Goal: Task Accomplishment & Management: Use online tool/utility

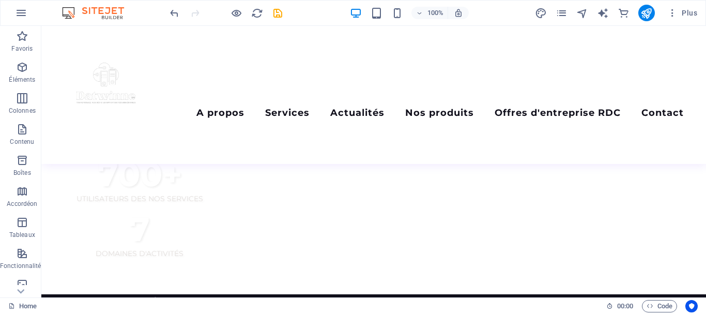
scroll to position [826, 0]
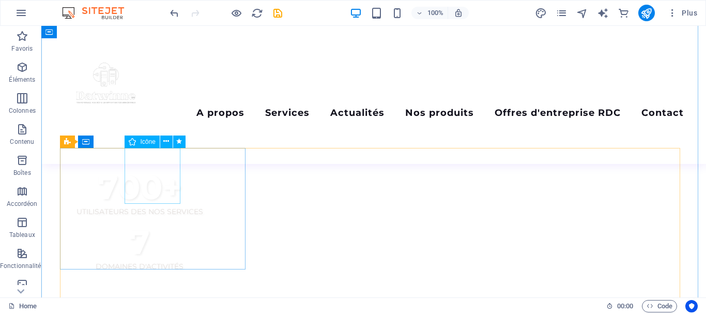
click at [160, 163] on div "H2 Conteneur Conteneur Conteneur Barre de menus Conteneur H2 Menu Espaceur Logo…" at bounding box center [373, 162] width 665 height 272
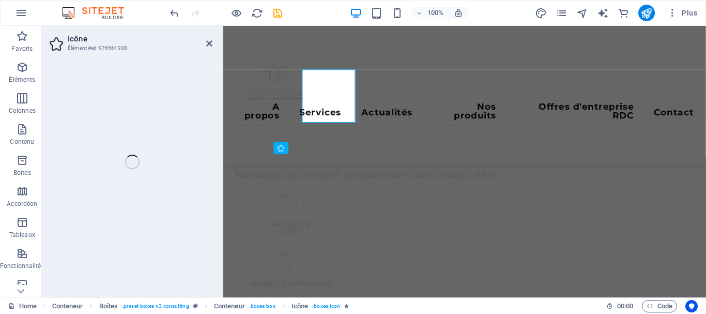
scroll to position [902, 0]
select select "xMidYMid"
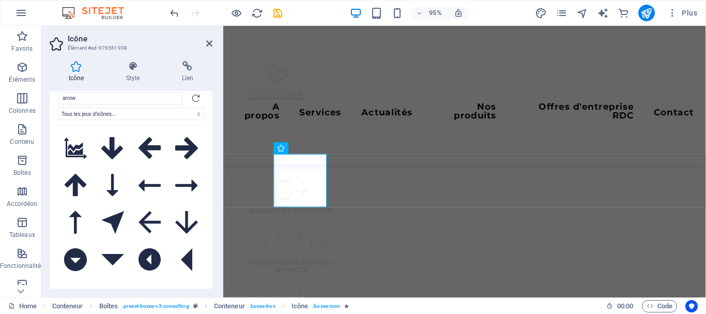
scroll to position [0, 0]
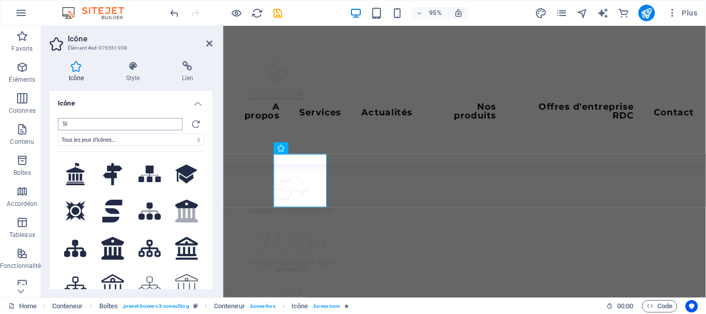
type input "S"
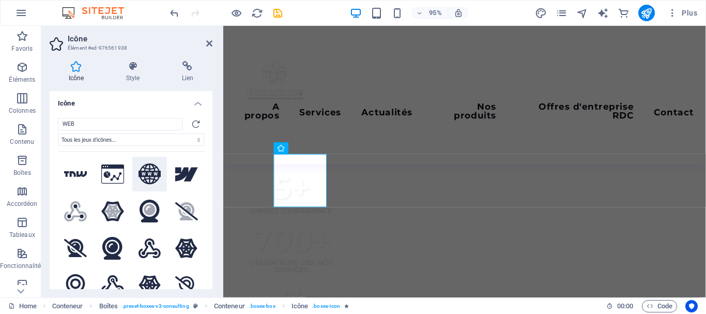
type input "WEB"
click at [143, 172] on icon at bounding box center [150, 173] width 23 height 21
click at [24, 282] on icon "button" at bounding box center [22, 284] width 12 height 12
click at [21, 282] on icon "button" at bounding box center [22, 284] width 12 height 12
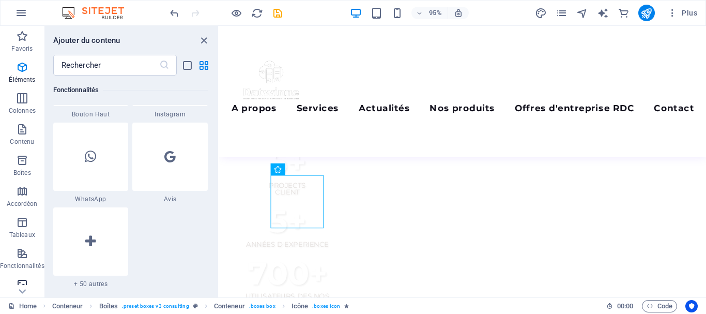
scroll to position [5244, 0]
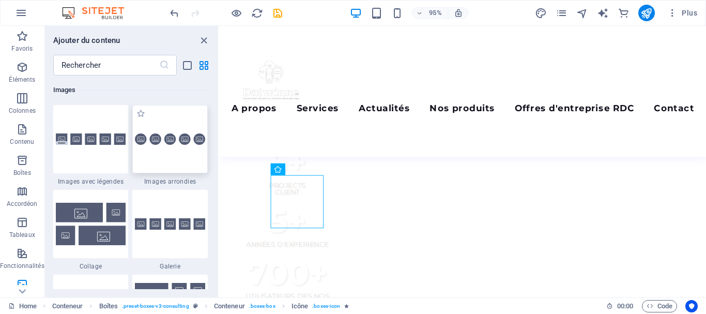
click at [192, 141] on img at bounding box center [170, 138] width 70 height 11
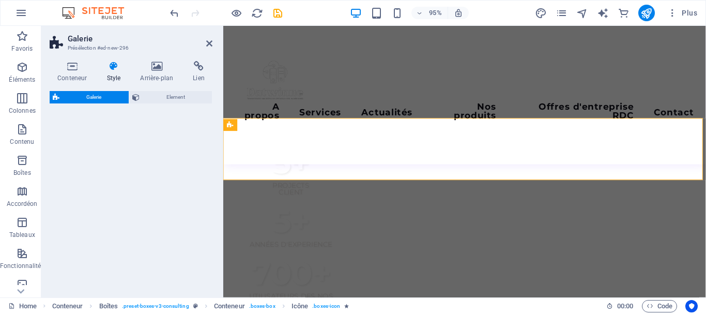
scroll to position [1340, 0]
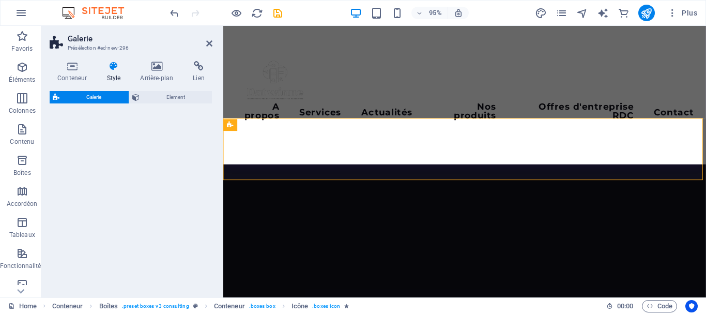
select select "rem"
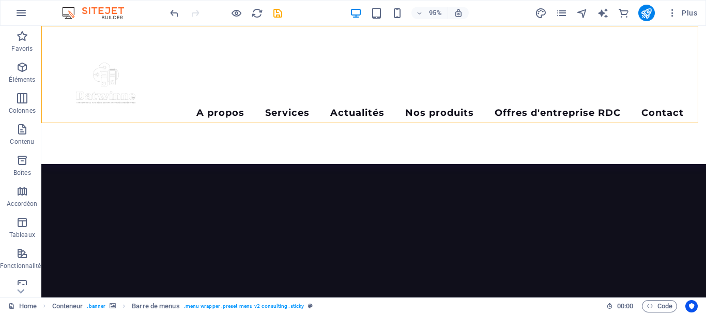
drag, startPoint x: 534, startPoint y: 134, endPoint x: 694, endPoint y: 114, distance: 160.6
click at [694, 114] on div "Menu A propos Services Actualités Nos produits Offres d'entreprise RDC Contact" at bounding box center [373, 95] width 665 height 138
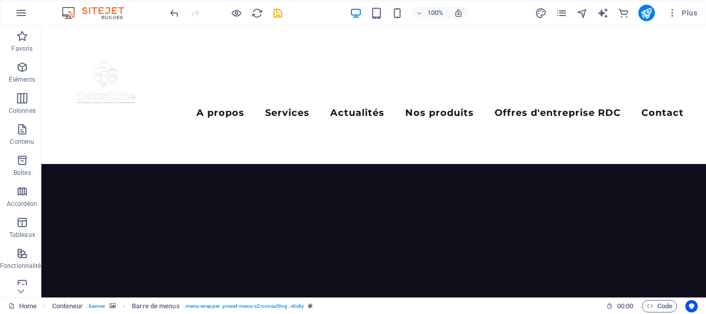
scroll to position [1178, 0]
click at [174, 16] on icon "undo" at bounding box center [175, 13] width 12 height 12
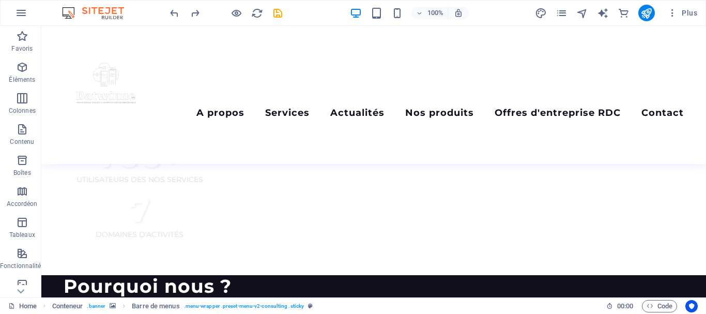
scroll to position [794, 0]
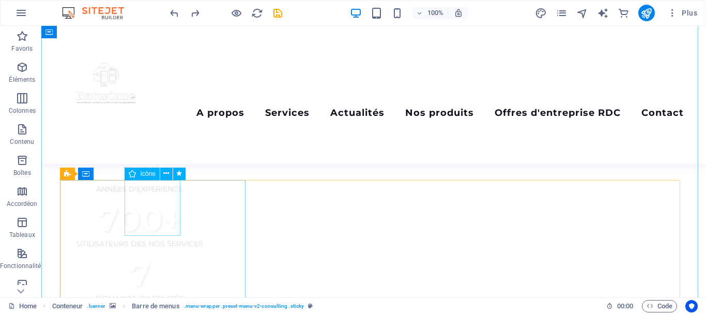
select select "xMidYMid"
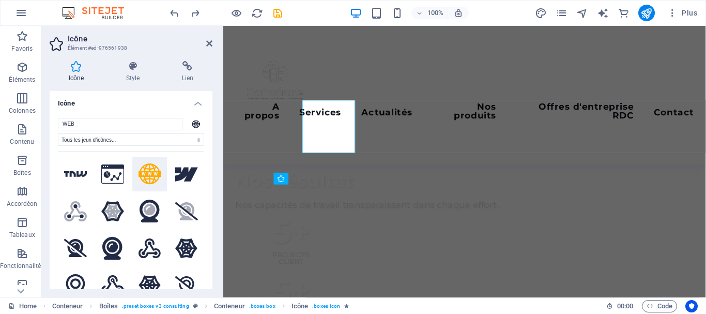
scroll to position [870, 0]
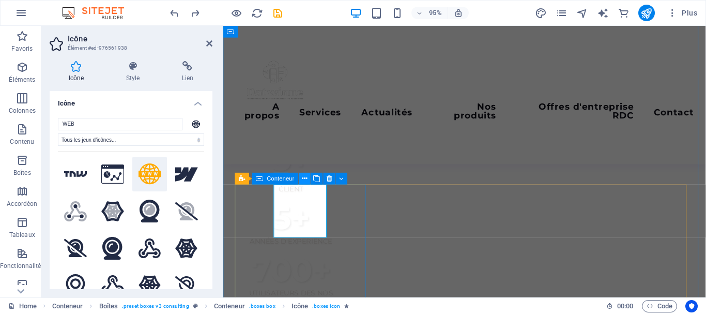
click at [305, 179] on icon at bounding box center [305, 179] width 5 height 10
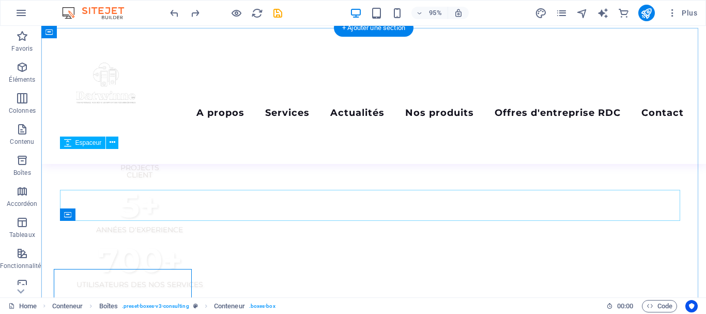
scroll to position [794, 0]
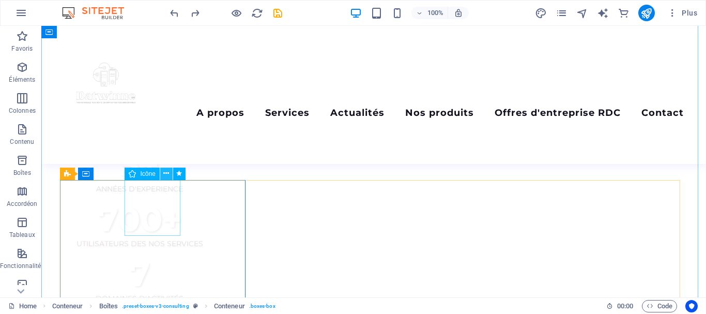
click at [165, 173] on icon at bounding box center [166, 173] width 6 height 11
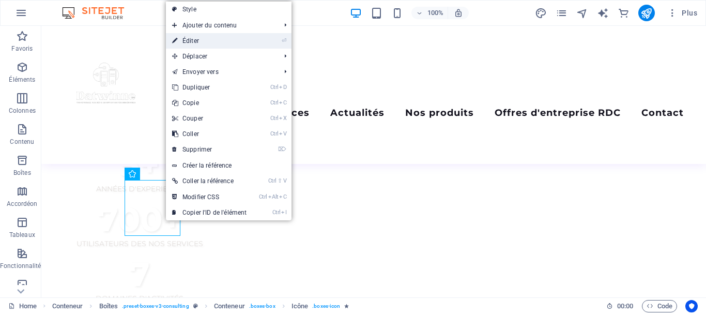
click at [217, 43] on link "⏎ Éditer" at bounding box center [209, 41] width 87 height 16
select select "xMidYMid"
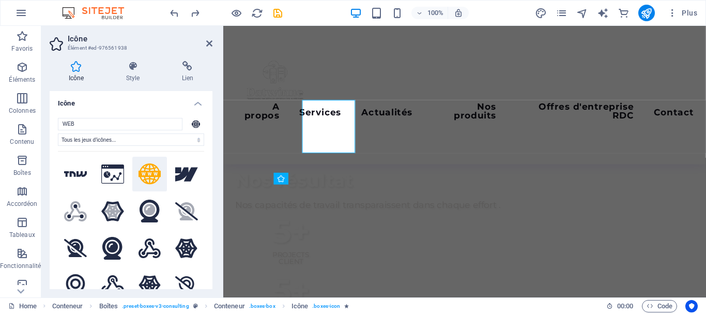
scroll to position [870, 0]
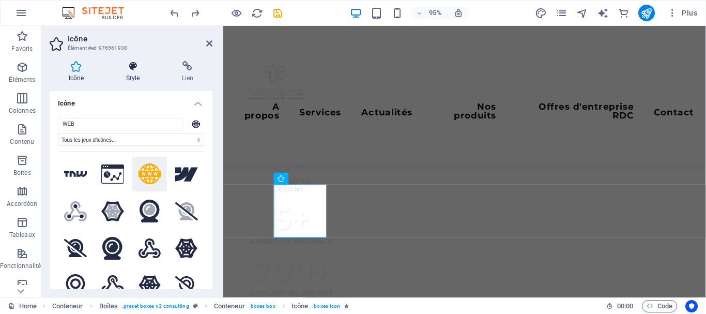
click at [131, 69] on icon at bounding box center [133, 66] width 52 height 10
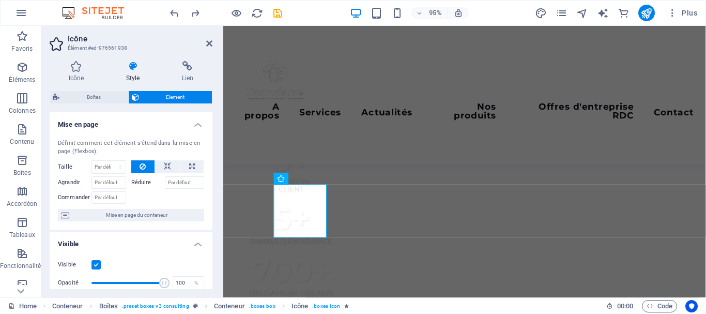
scroll to position [16, 0]
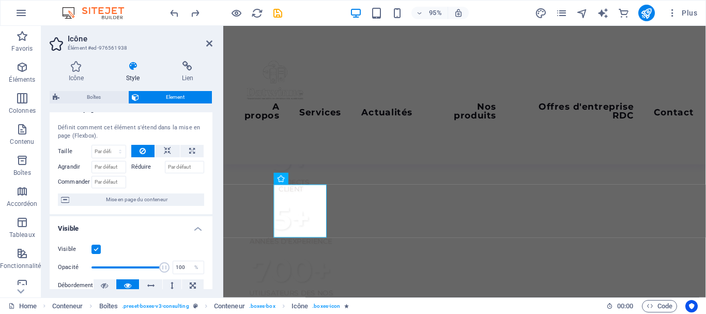
drag, startPoint x: 213, startPoint y: 177, endPoint x: 209, endPoint y: 202, distance: 24.5
click at [209, 202] on div "Icône Style Lien Icône WEB Tous les jeux d'icônes... IcoFont Ionicons FontAweso…" at bounding box center [130, 175] width 179 height 245
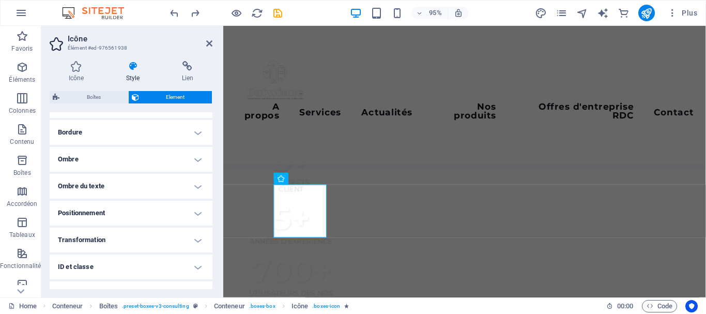
scroll to position [269, 0]
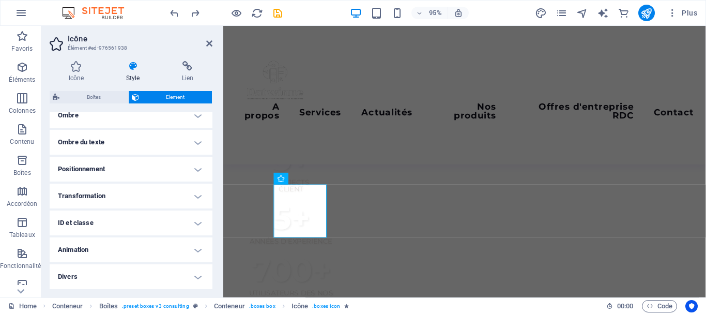
click at [192, 249] on h4 "Animation" at bounding box center [131, 249] width 163 height 25
drag, startPoint x: 213, startPoint y: 247, endPoint x: 207, endPoint y: 269, distance: 23.0
click at [207, 269] on div "Icône Style Lien Icône WEB Tous les jeux d'icônes... IcoFont Ionicons FontAweso…" at bounding box center [130, 175] width 179 height 245
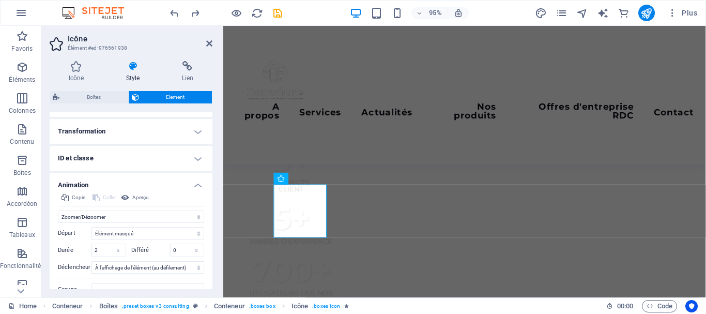
scroll to position [335, 0]
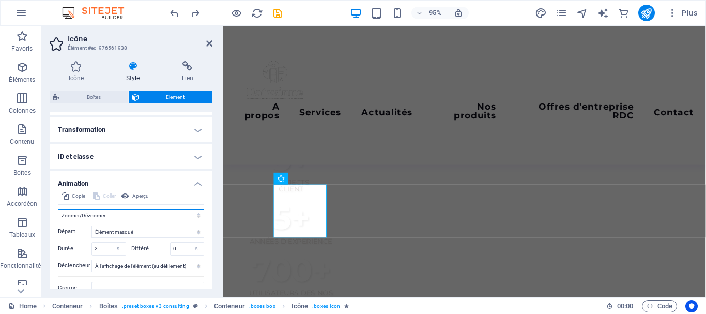
click at [137, 215] on select "Ne pas animer Afficher / Masquer Glisser vers le haut / le bas Zoomer/Dézoomer …" at bounding box center [131, 215] width 146 height 12
select select "move-top-to-bottom"
click at [58, 209] on select "Ne pas animer Afficher / Masquer Glisser vers le haut / le bas Zoomer/Dézoomer …" at bounding box center [131, 215] width 146 height 12
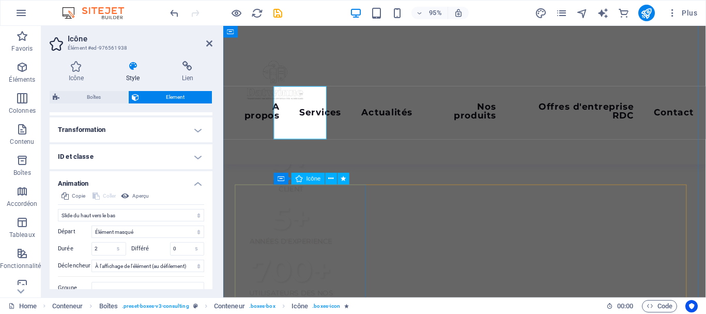
click at [306, 179] on icon at bounding box center [305, 179] width 5 height 10
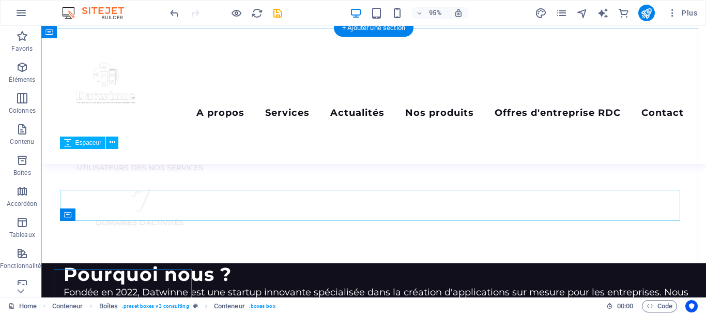
scroll to position [794, 0]
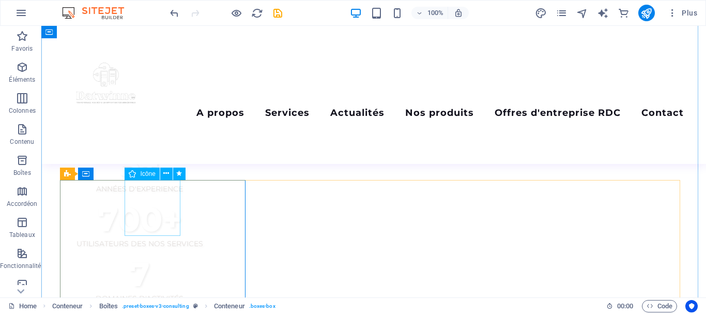
click at [163, 175] on button at bounding box center [166, 174] width 12 height 12
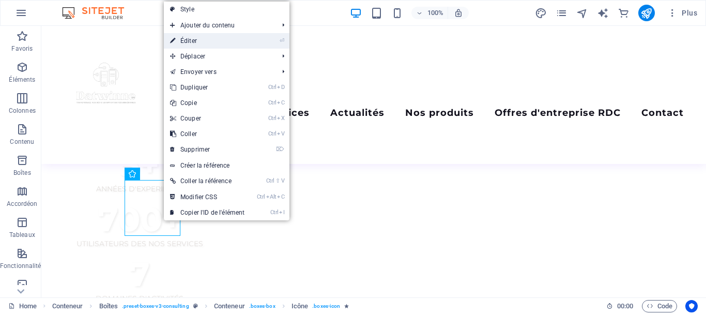
click at [215, 37] on link "⏎ Éditer" at bounding box center [207, 41] width 87 height 16
select select "move-top-to-bottom"
select select "s"
select select "scroll"
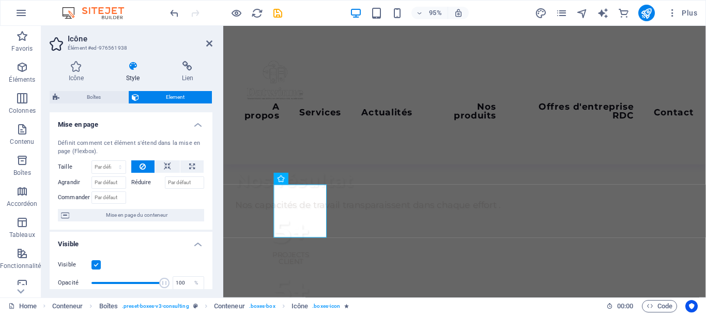
scroll to position [870, 0]
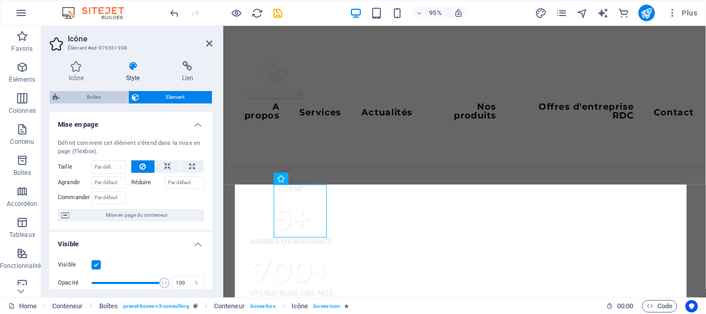
click at [88, 96] on span "Boîtes" at bounding box center [94, 97] width 63 height 12
select select "rem"
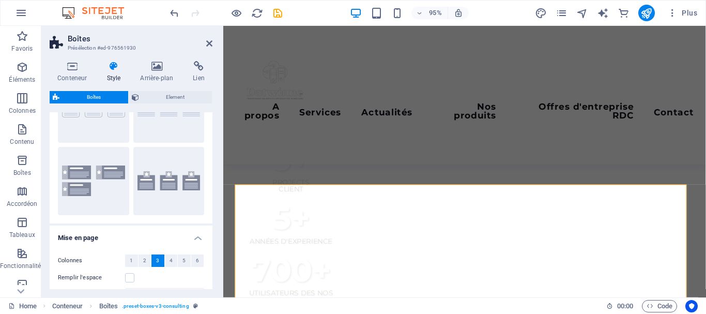
scroll to position [0, 0]
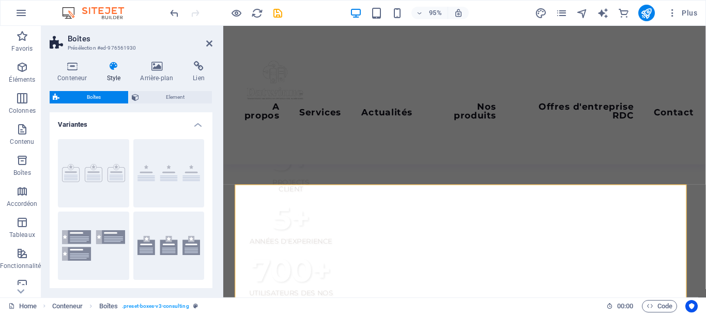
drag, startPoint x: 211, startPoint y: 144, endPoint x: 2, endPoint y: 108, distance: 212.5
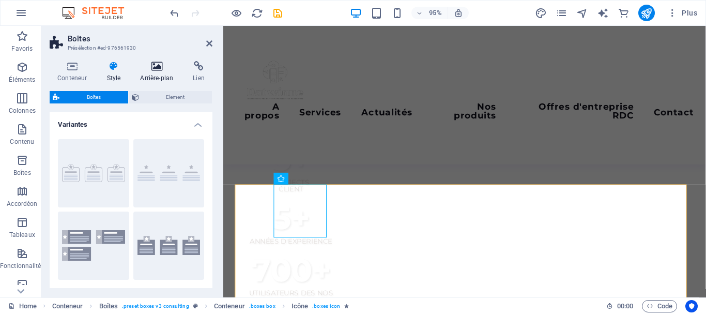
click at [157, 65] on icon at bounding box center [156, 66] width 49 height 10
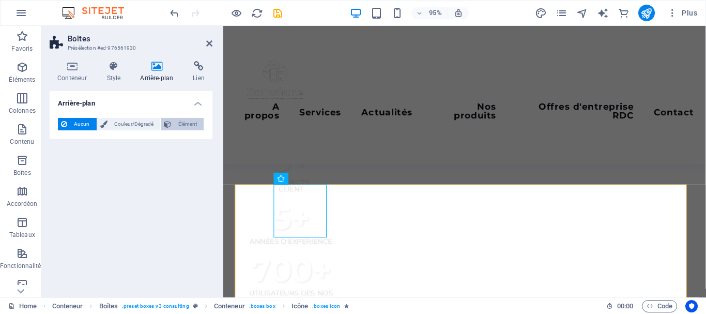
click at [186, 124] on span "Élément" at bounding box center [187, 124] width 26 height 12
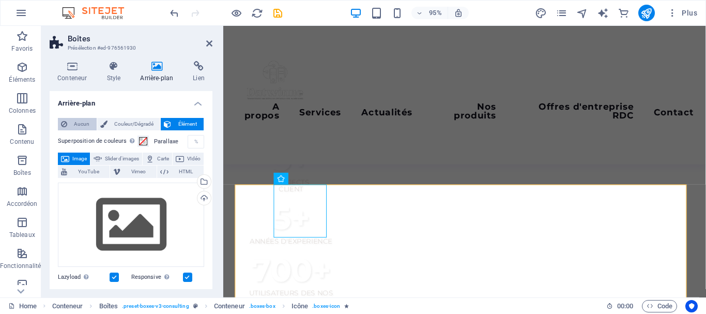
click at [81, 124] on span "Aucun" at bounding box center [81, 124] width 23 height 12
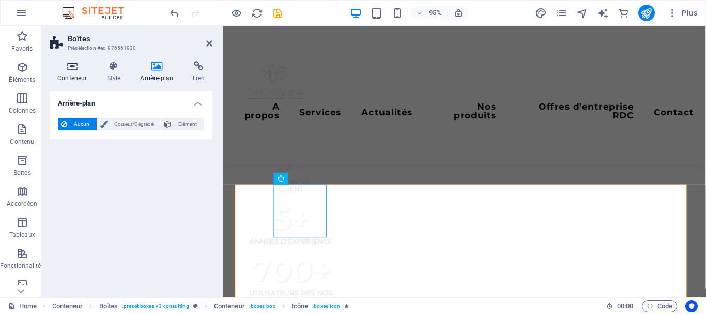
click at [77, 68] on icon at bounding box center [72, 66] width 45 height 10
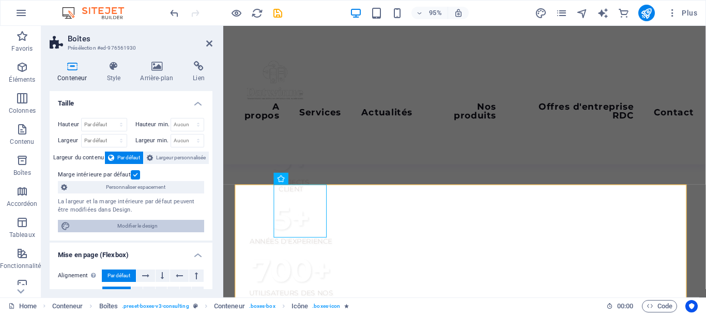
click at [64, 230] on icon at bounding box center [65, 226] width 9 height 12
select select "px"
select select "400"
select select "px"
select select "rem"
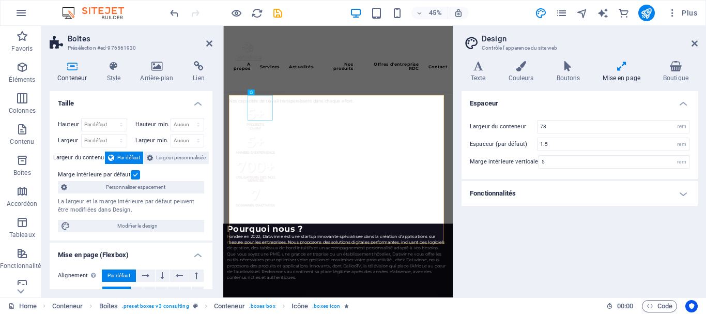
scroll to position [925, 0]
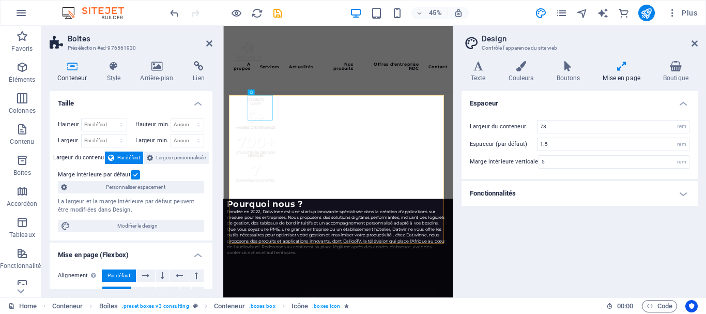
click at [522, 61] on div "Variantes Texte Couleurs Boutons Mise en page Boutique Texte Standard Bold Link…" at bounding box center [580, 175] width 253 height 245
click at [522, 65] on icon at bounding box center [522, 66] width 44 height 10
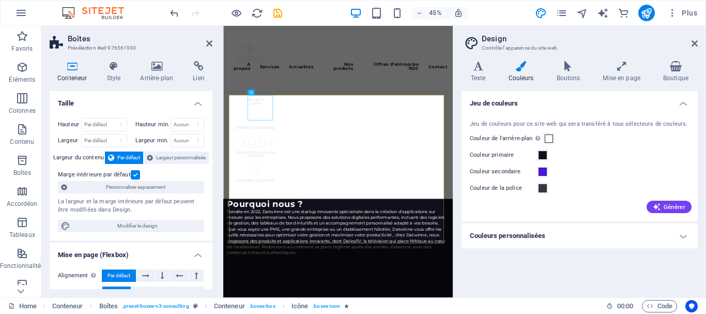
click at [683, 240] on h4 "Couleurs personnalisées" at bounding box center [580, 235] width 236 height 25
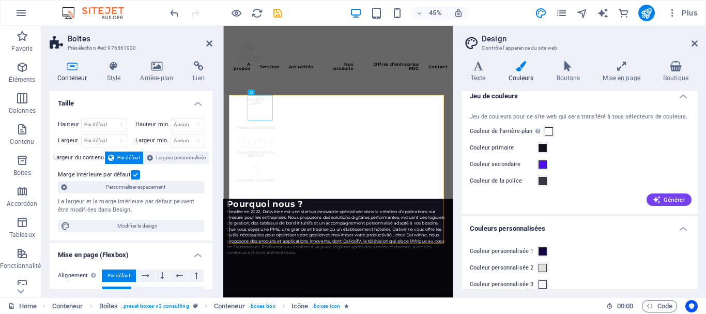
scroll to position [0, 0]
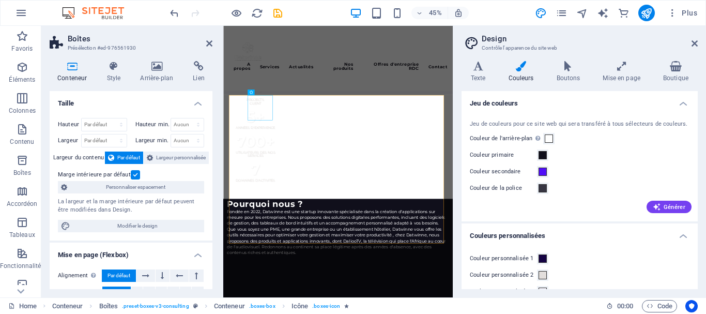
drag, startPoint x: 705, startPoint y: 178, endPoint x: 702, endPoint y: 129, distance: 48.7
click at [702, 129] on div "Variantes Texte Couleurs Boutons Mise en page Boutique Texte Standard Bold Link…" at bounding box center [580, 175] width 253 height 245
click at [667, 204] on span "Générer" at bounding box center [669, 207] width 33 height 8
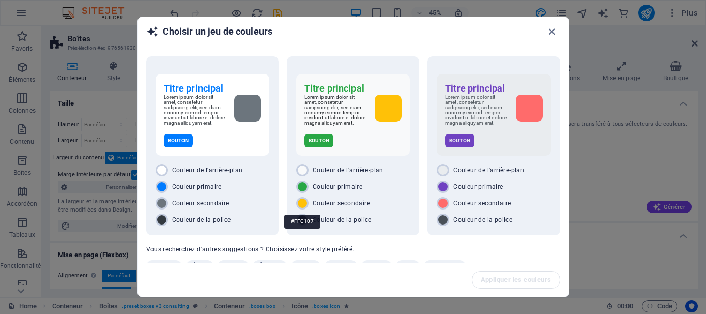
click at [303, 211] on div "#FFC107" at bounding box center [302, 221] width 36 height 28
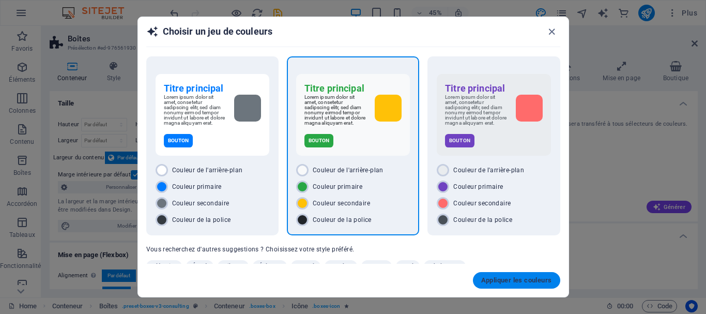
click at [526, 279] on span "Appliquer les couleurs" at bounding box center [516, 280] width 71 height 8
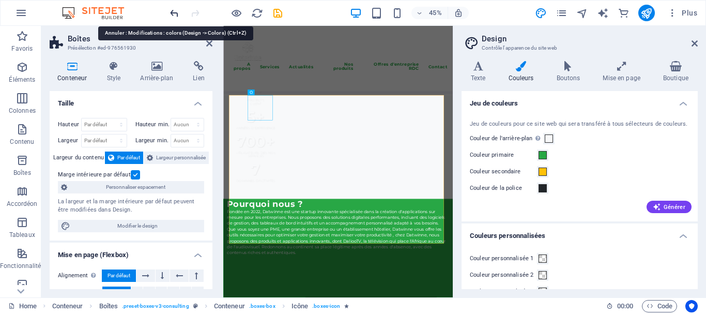
click at [174, 13] on icon "undo" at bounding box center [175, 13] width 12 height 12
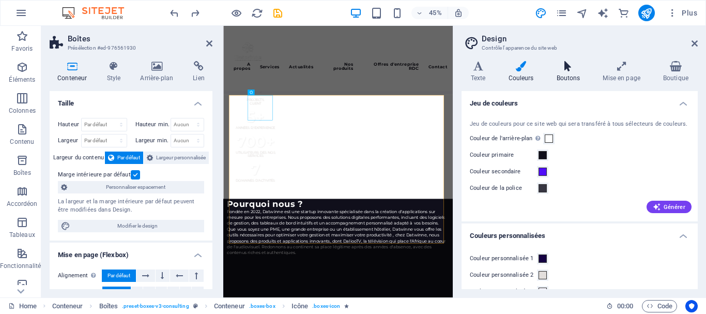
click at [565, 74] on h4 "Boutons" at bounding box center [571, 72] width 47 height 22
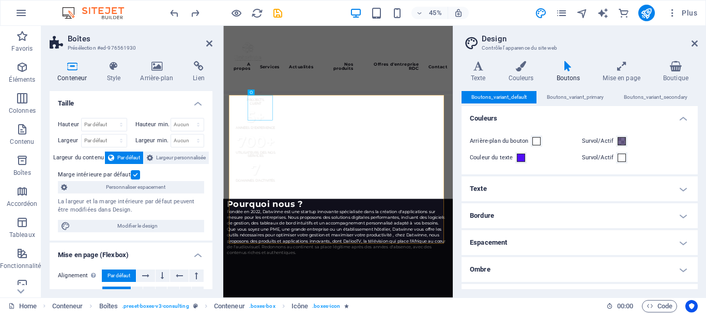
scroll to position [47, 0]
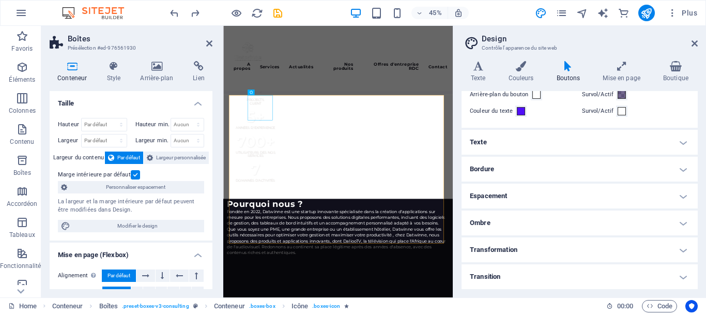
click at [609, 224] on h4 "Ombre" at bounding box center [580, 222] width 236 height 25
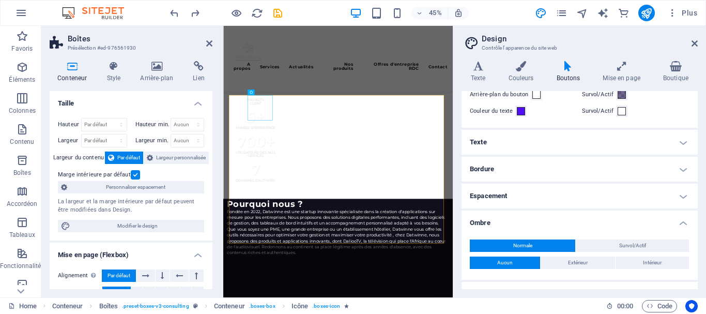
click at [609, 224] on h4 "Ombre" at bounding box center [580, 219] width 236 height 19
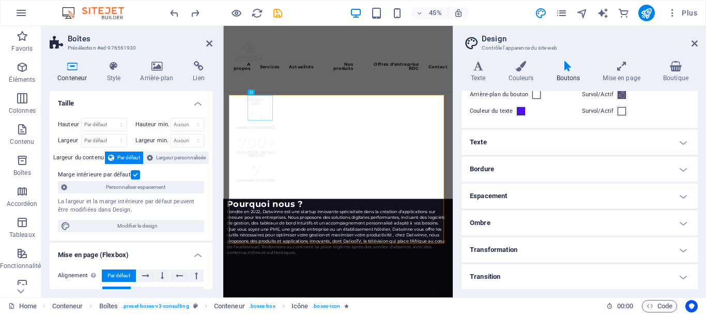
click at [621, 225] on h4 "Ombre" at bounding box center [580, 222] width 236 height 25
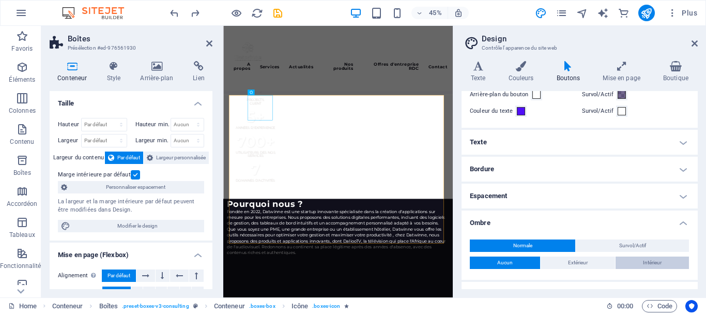
click at [648, 261] on span "Intérieur" at bounding box center [652, 263] width 19 height 12
type input "2"
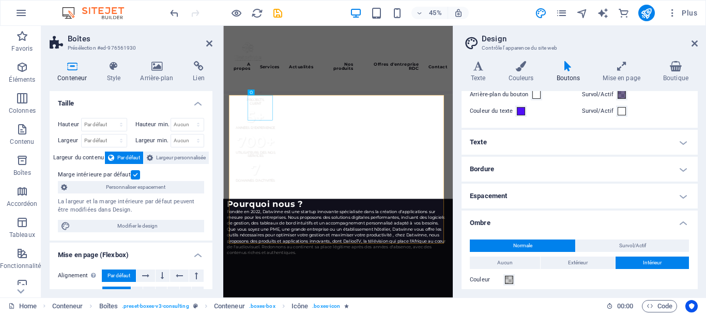
click at [529, 240] on span "Normale" at bounding box center [523, 245] width 19 height 12
click at [523, 242] on span "Normale" at bounding box center [523, 245] width 19 height 12
click at [510, 261] on span "Aucun" at bounding box center [506, 263] width 16 height 12
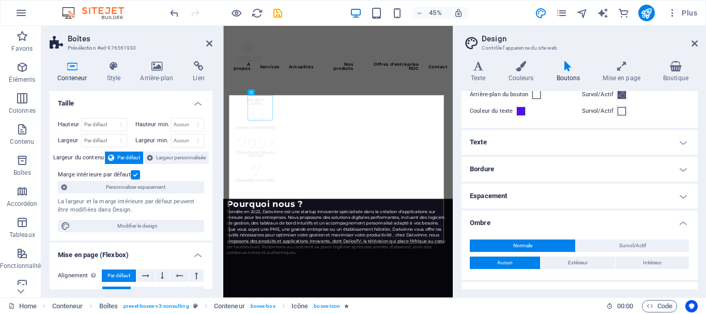
click at [568, 219] on h4 "Ombre" at bounding box center [580, 219] width 236 height 19
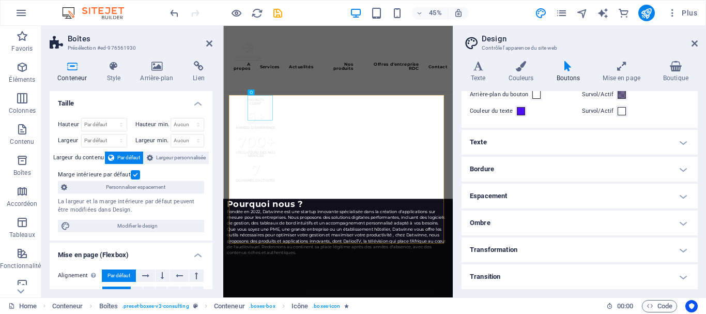
drag, startPoint x: 698, startPoint y: 269, endPoint x: 697, endPoint y: 250, distance: 18.6
click at [697, 250] on div "Variantes Texte Couleurs Boutons Mise en page Boutique Texte Standard Bold Link…" at bounding box center [580, 175] width 253 height 245
click at [667, 277] on h4 "Transition" at bounding box center [580, 276] width 236 height 25
click at [680, 277] on h4 "Transition" at bounding box center [580, 273] width 236 height 19
click at [621, 275] on h4 "Transition" at bounding box center [580, 276] width 236 height 25
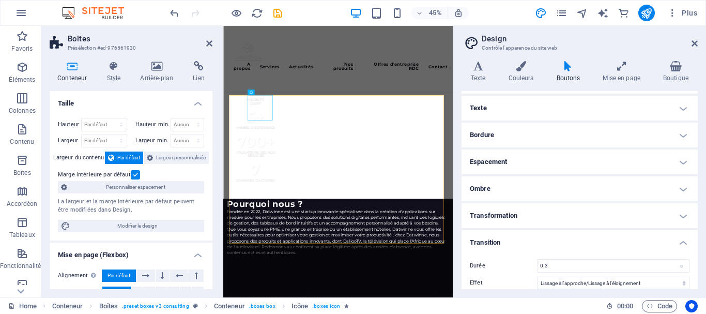
scroll to position [91, 0]
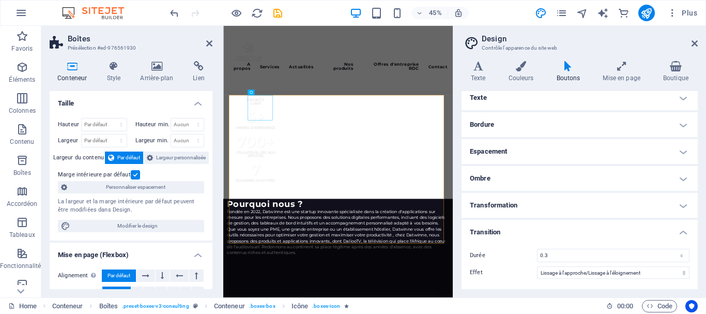
drag, startPoint x: 699, startPoint y: 258, endPoint x: 698, endPoint y: 160, distance: 98.3
click at [698, 161] on div "Variantes Texte Couleurs Boutons Mise en page Boutique Texte Standard Bold Link…" at bounding box center [580, 175] width 253 height 245
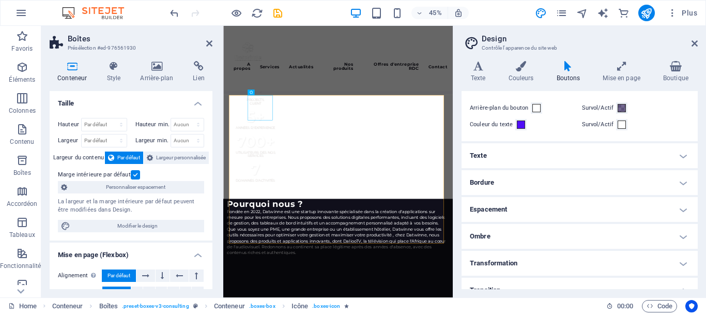
scroll to position [0, 0]
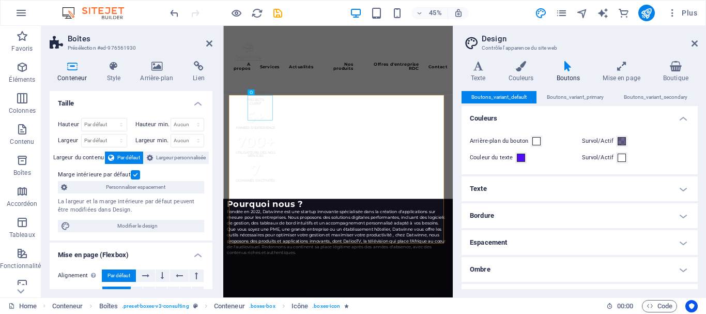
click at [684, 118] on h4 "Couleurs" at bounding box center [580, 115] width 236 height 19
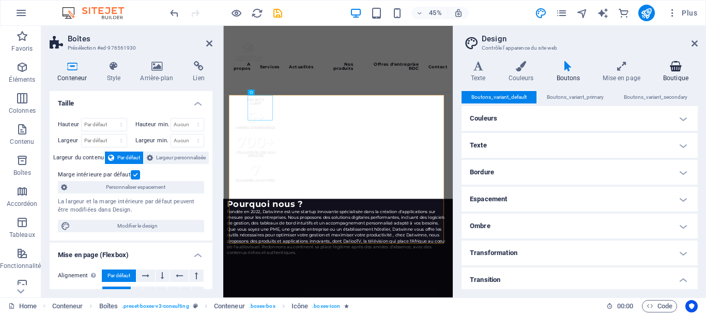
click at [677, 68] on icon at bounding box center [676, 66] width 44 height 10
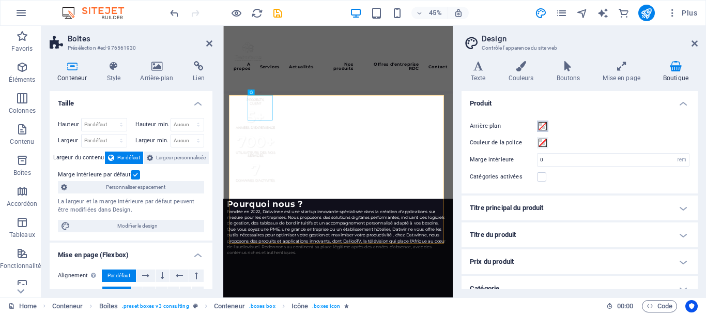
click at [543, 127] on span at bounding box center [543, 126] width 8 height 8
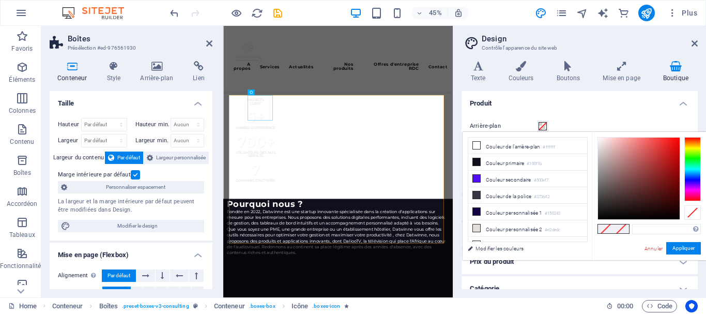
type input "#000000"
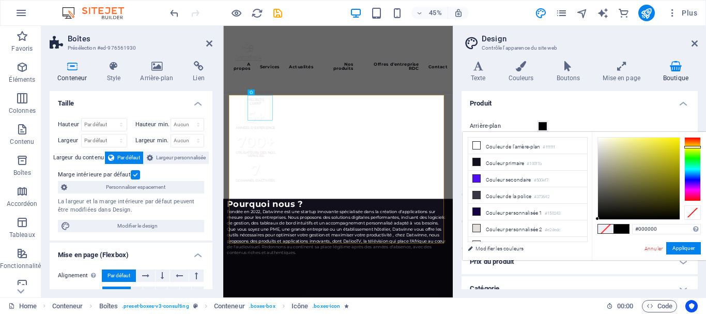
click at [690, 147] on div at bounding box center [693, 169] width 17 height 64
click at [681, 247] on button "Appliquer" at bounding box center [684, 248] width 35 height 12
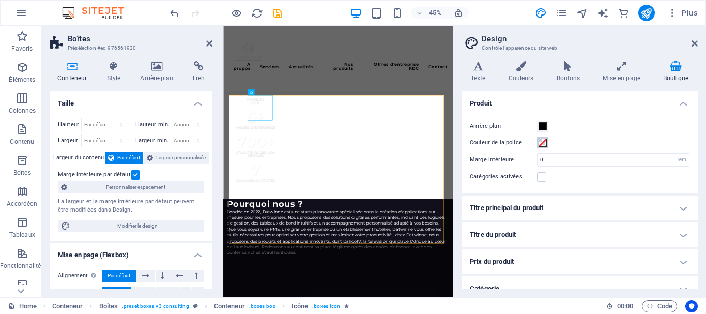
click at [544, 141] on span at bounding box center [543, 143] width 8 height 8
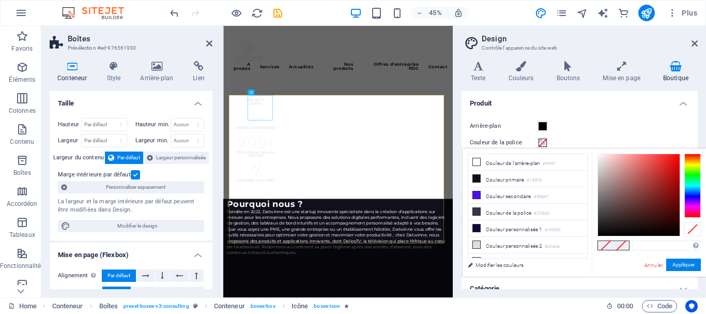
type input "#000000"
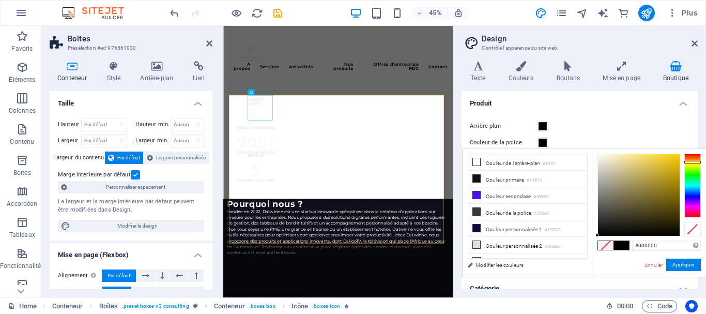
click at [693, 162] on div at bounding box center [693, 186] width 17 height 64
click at [680, 265] on button "Appliquer" at bounding box center [684, 265] width 35 height 12
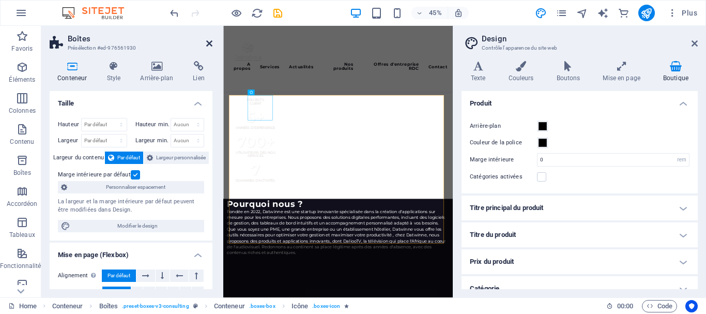
click at [206, 47] on icon at bounding box center [209, 43] width 6 height 8
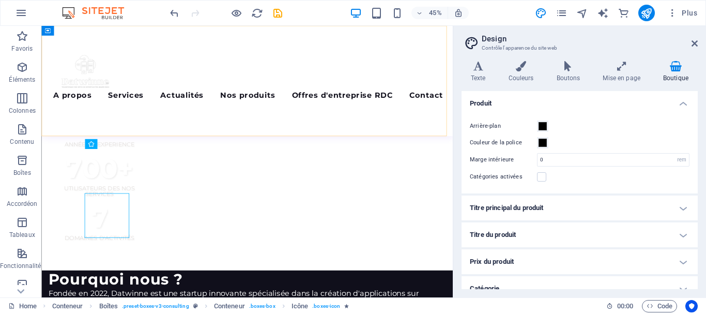
scroll to position [870, 0]
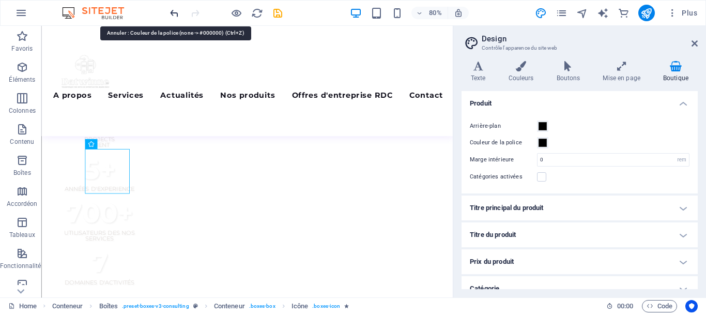
click at [176, 12] on icon "undo" at bounding box center [175, 13] width 12 height 12
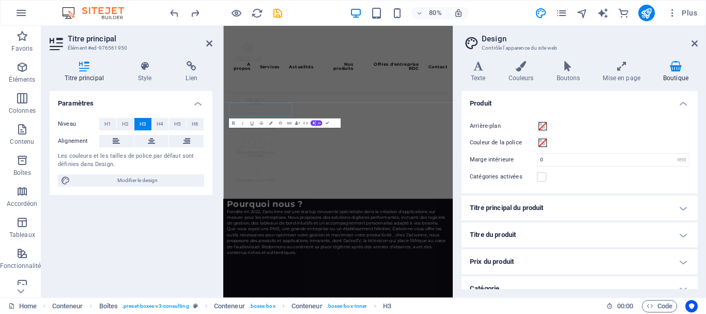
scroll to position [925, 0]
click at [209, 44] on icon at bounding box center [209, 43] width 6 height 8
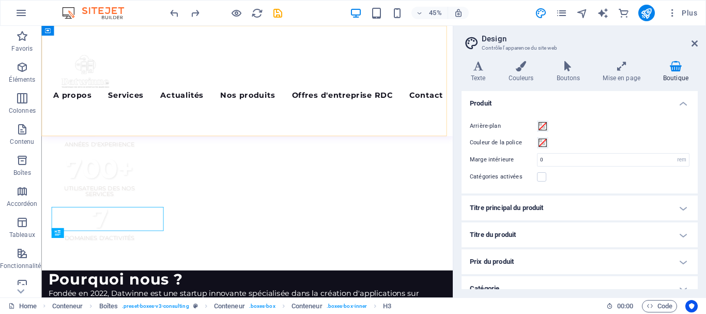
scroll to position [870, 0]
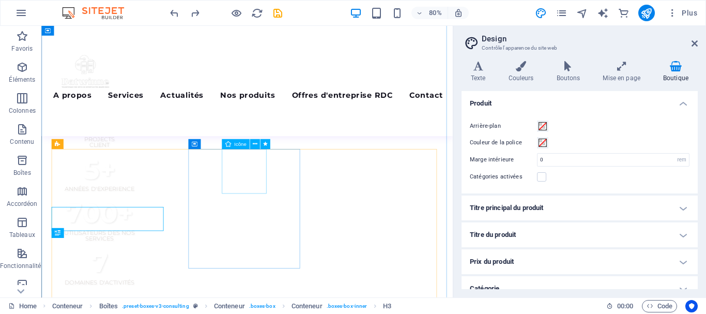
select select "xMidYMid"
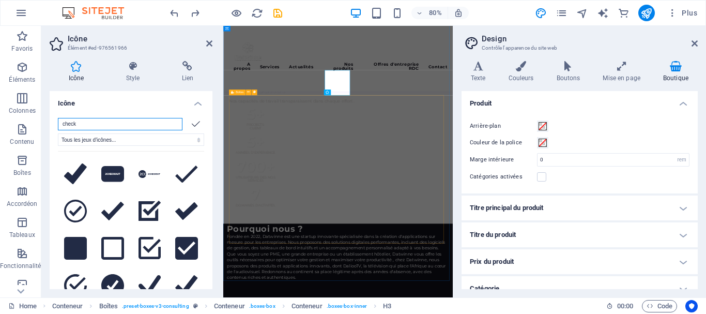
scroll to position [925, 0]
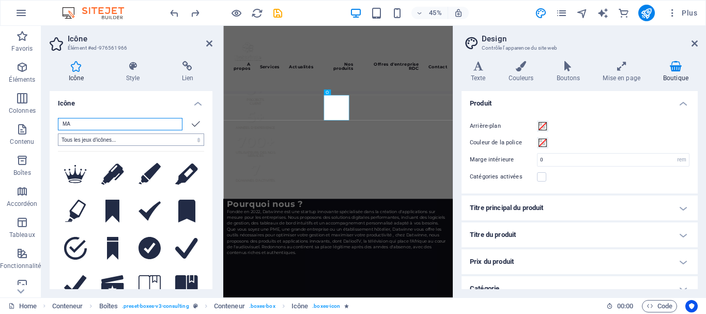
type input "M"
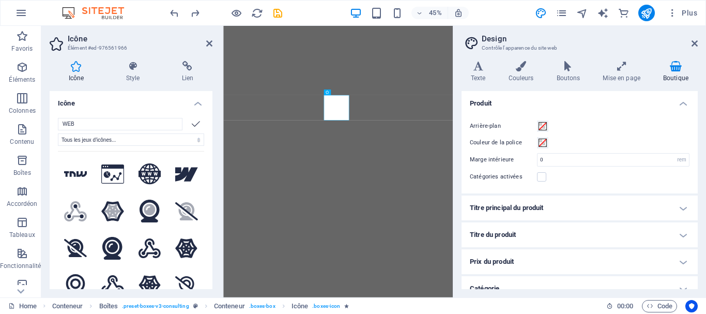
select select "xMidYMid"
select select "rem"
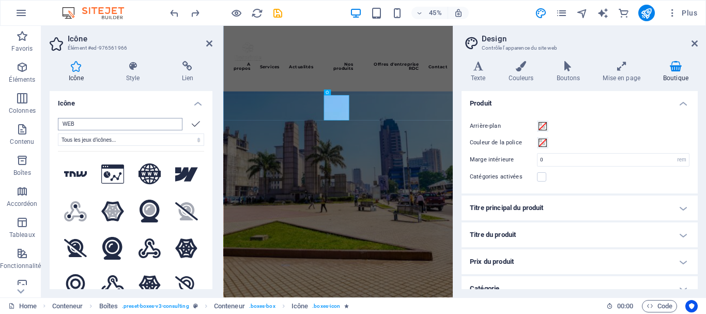
scroll to position [925, 0]
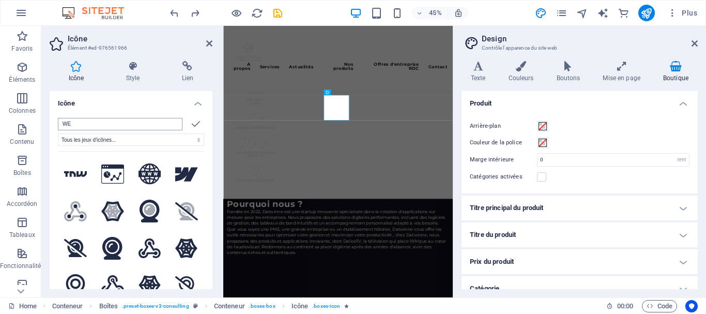
type input "W"
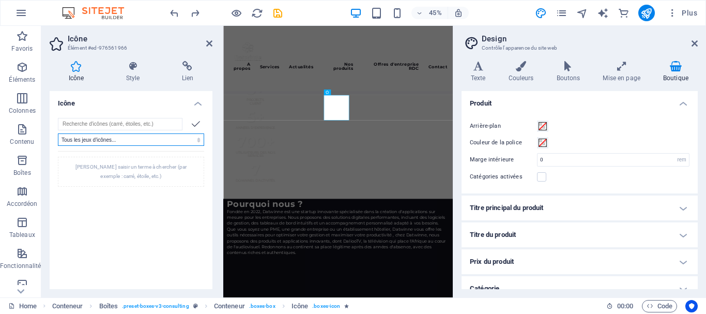
click at [132, 141] on select "Tous les jeux d'icônes... IcoFont Ionicons FontAwesome Brands FontAwesome Duoto…" at bounding box center [131, 139] width 146 height 12
select select "font-awesome-brands"
click at [58, 133] on select "Tous les jeux d'icônes... IcoFont Ionicons FontAwesome Brands FontAwesome Duoto…" at bounding box center [131, 139] width 146 height 12
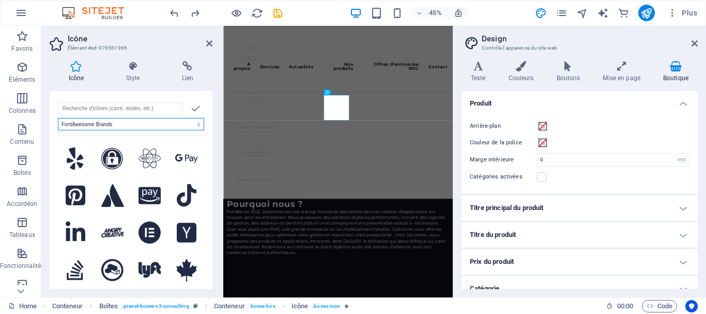
scroll to position [19, 0]
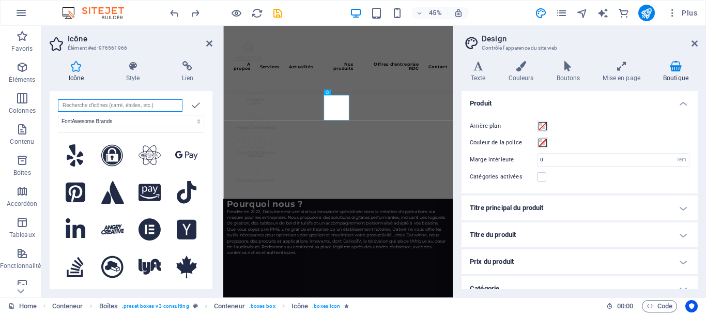
click at [107, 106] on input "search" at bounding box center [120, 105] width 125 height 12
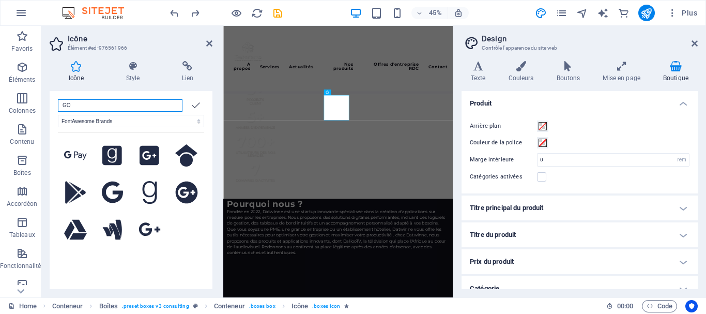
type input "G"
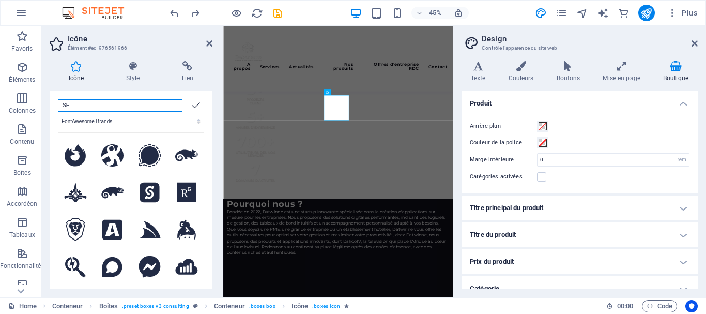
type input "S"
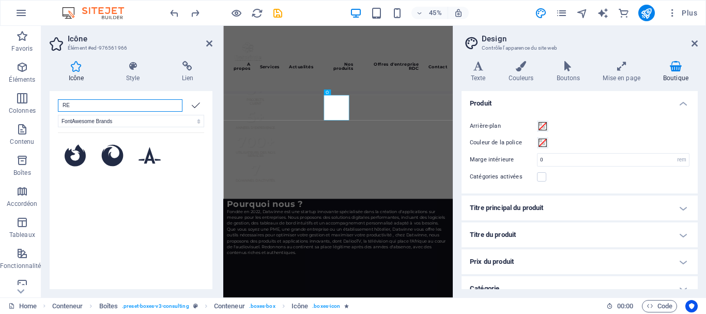
type input "R"
type input "P"
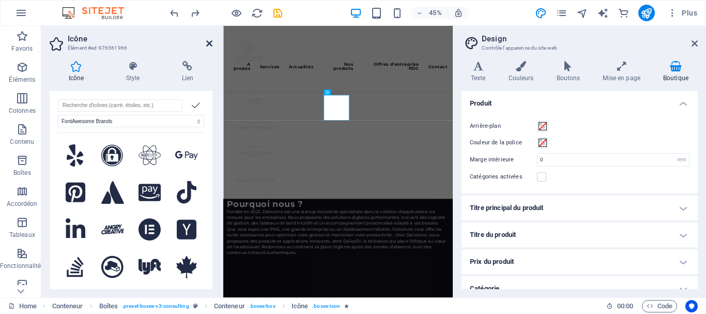
click at [208, 44] on icon at bounding box center [209, 43] width 6 height 8
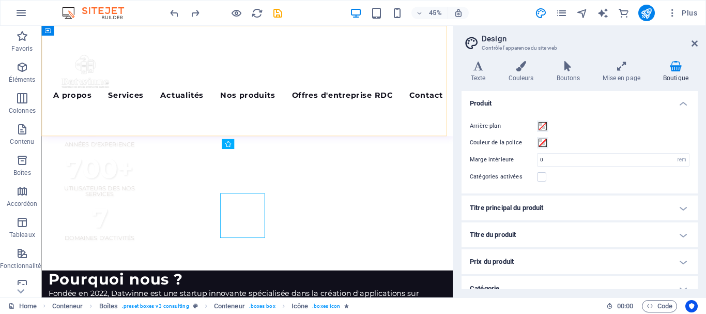
scroll to position [870, 0]
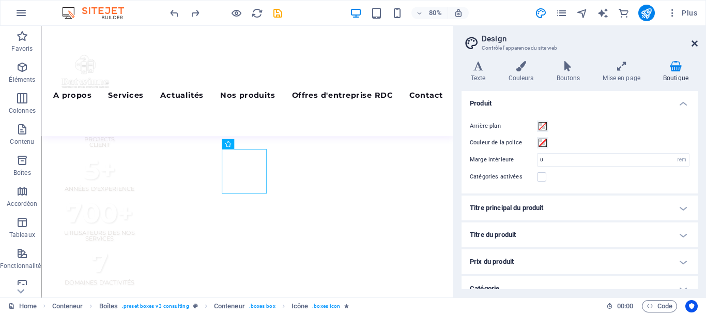
click at [697, 44] on icon at bounding box center [695, 43] width 6 height 8
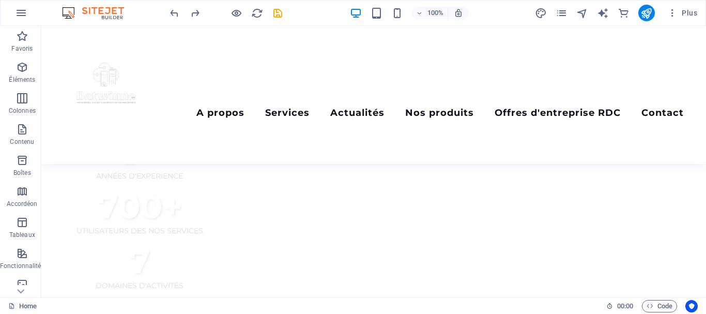
scroll to position [820, 0]
click at [106, 151] on icon at bounding box center [103, 147] width 6 height 11
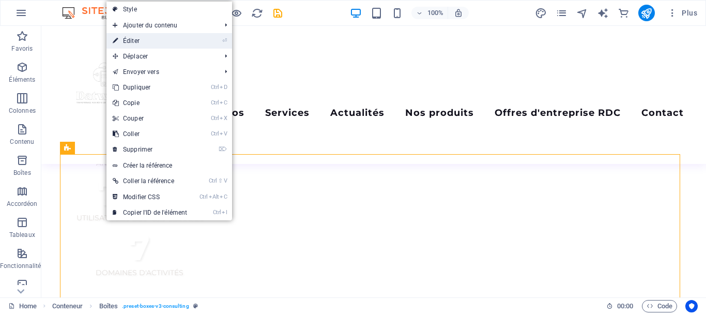
click at [140, 41] on link "⏎ Éditer" at bounding box center [150, 41] width 87 height 16
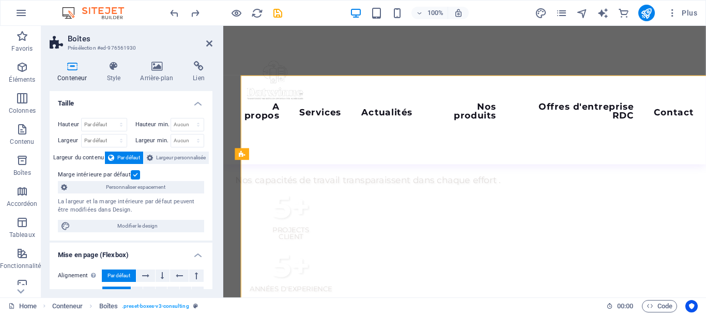
scroll to position [896, 0]
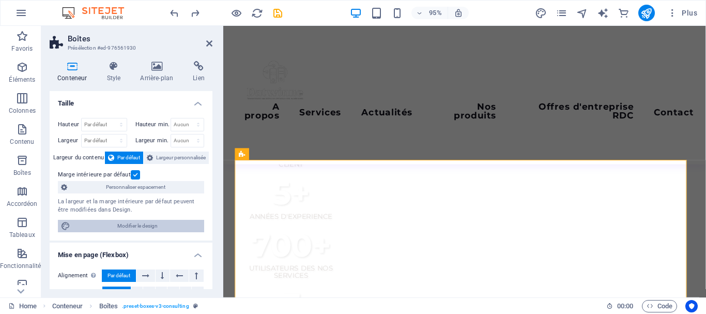
click at [122, 225] on span "Modifier le design" at bounding box center [137, 226] width 128 height 12
select select "rem"
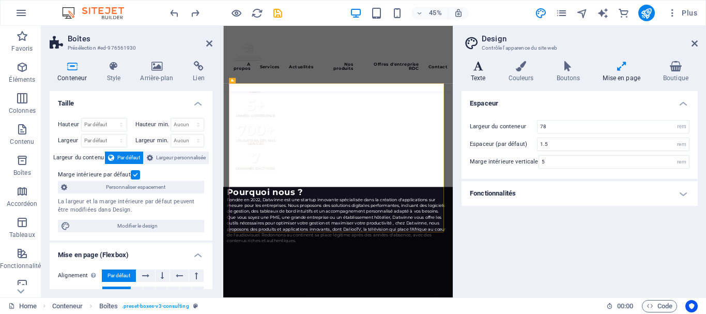
click at [481, 72] on h4 "Texte" at bounding box center [481, 72] width 38 height 22
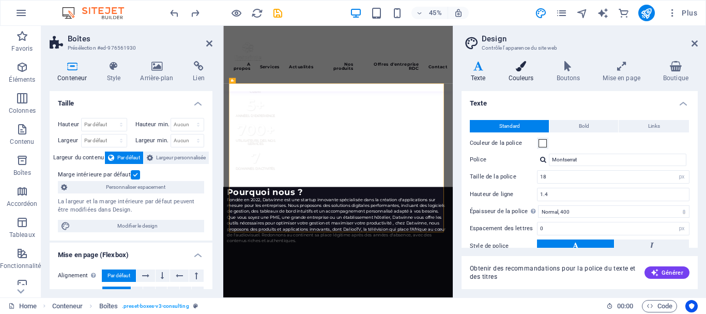
click at [530, 74] on h4 "Couleurs" at bounding box center [524, 72] width 48 height 22
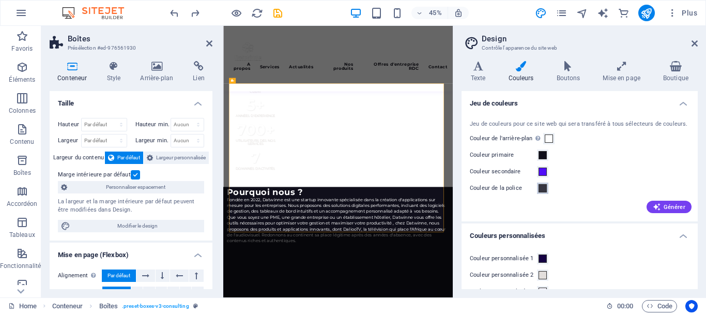
click at [541, 186] on span at bounding box center [543, 188] width 8 height 8
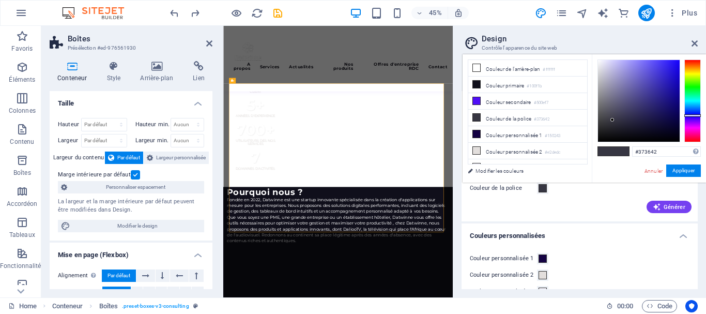
type input "#1e0fc7"
click at [673, 78] on div at bounding box center [639, 101] width 82 height 82
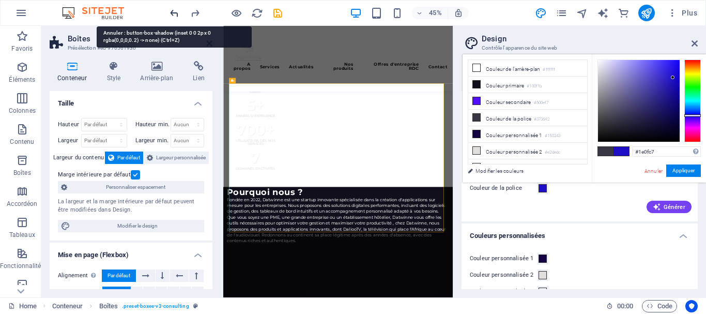
click at [173, 12] on icon "undo" at bounding box center [175, 13] width 12 height 12
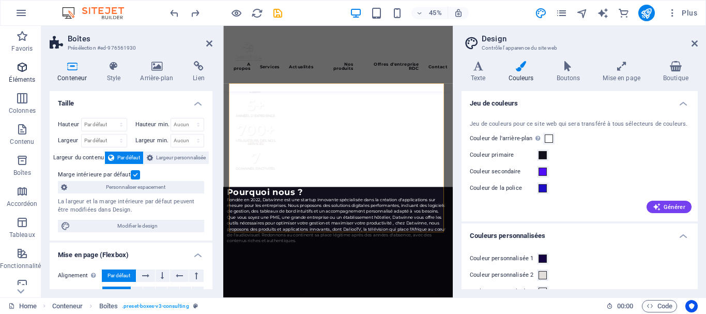
click at [12, 76] on p "Éléments" at bounding box center [22, 80] width 26 height 8
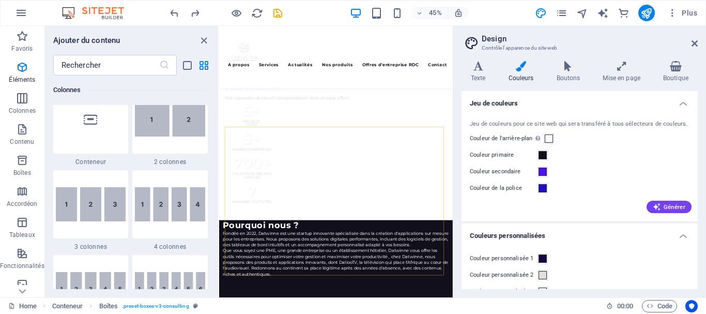
scroll to position [329, 0]
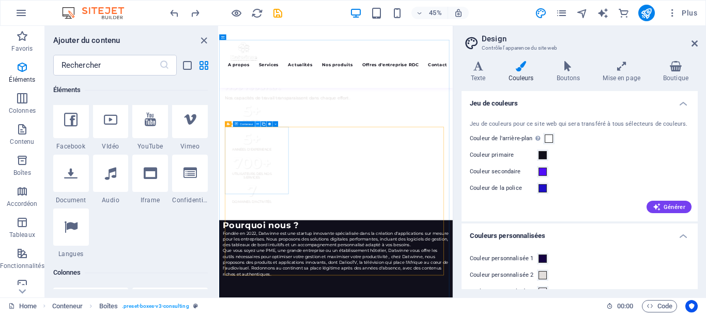
click at [257, 125] on icon at bounding box center [258, 124] width 3 height 5
click at [693, 41] on icon at bounding box center [695, 43] width 6 height 8
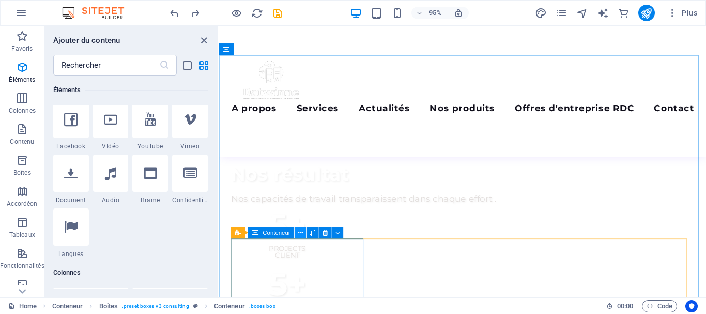
click at [300, 233] on icon at bounding box center [300, 233] width 5 height 10
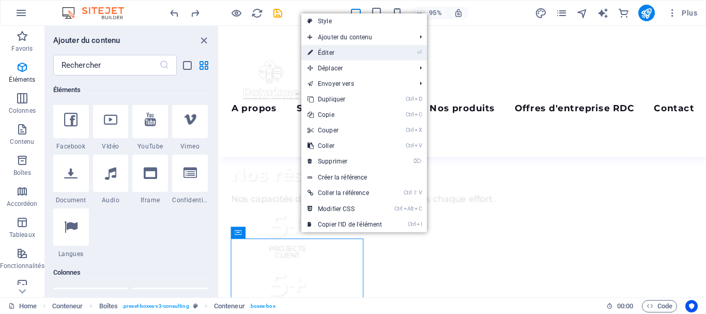
click at [356, 52] on link "⏎ Éditer" at bounding box center [345, 53] width 87 height 16
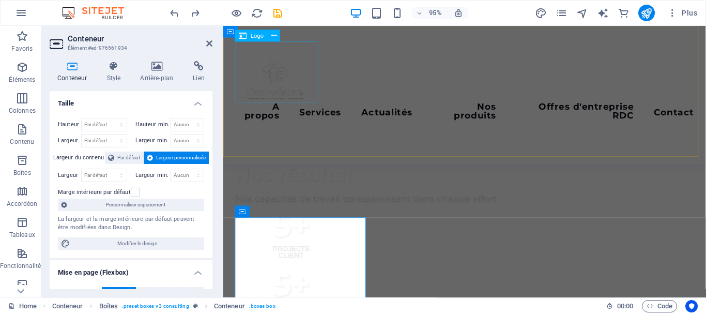
scroll to position [835, 0]
click at [20, 77] on p "Éléments" at bounding box center [22, 80] width 26 height 8
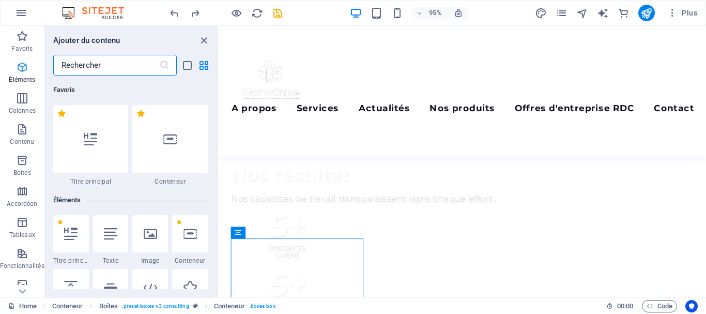
scroll to position [110, 0]
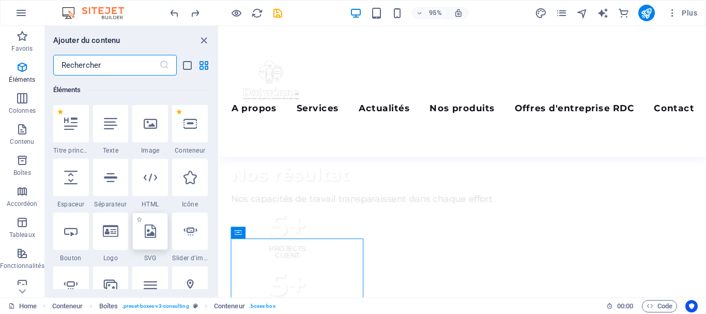
click at [151, 233] on icon at bounding box center [150, 230] width 11 height 13
select select "xMidYMid"
select select "px"
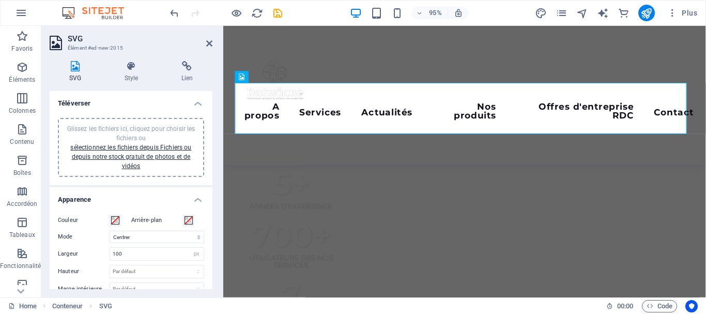
scroll to position [827, 0]
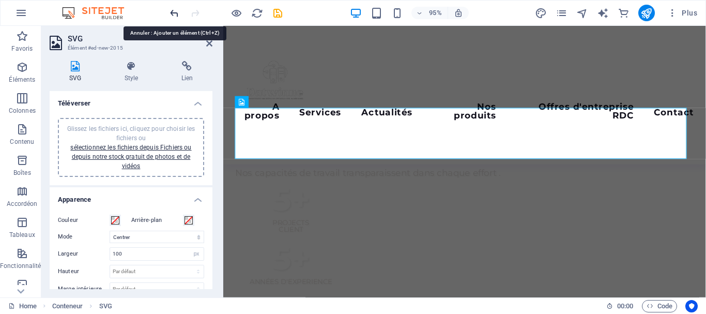
click at [170, 13] on icon "undo" at bounding box center [175, 13] width 12 height 12
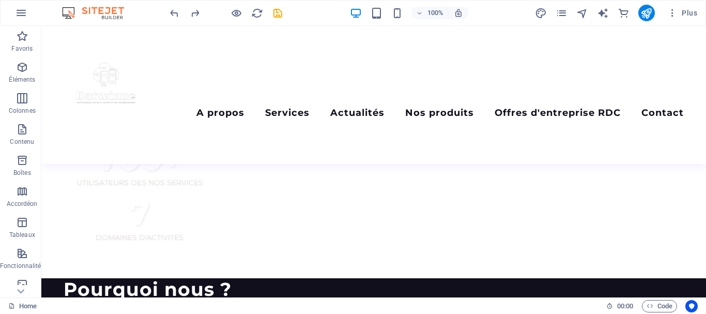
scroll to position [842, 0]
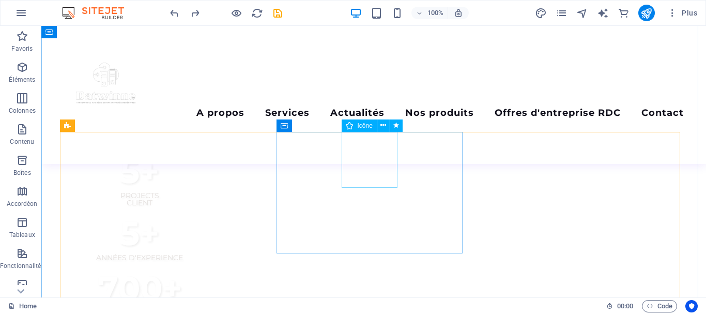
select select "font-awesome-brands"
select select "xMidYMid"
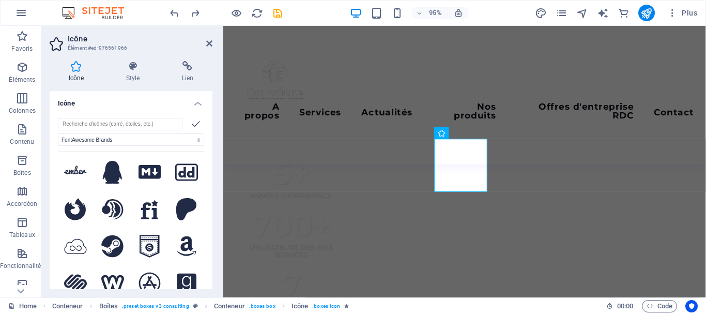
scroll to position [277, 0]
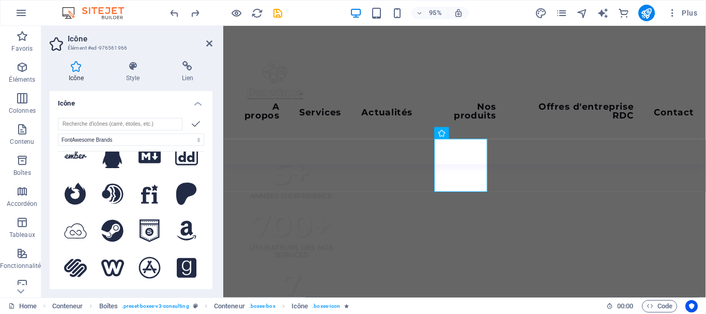
click at [199, 167] on div "Nous n'avons pas trouvé d'icône correspondant à votre recherche." at bounding box center [131, 226] width 146 height 150
drag, startPoint x: 199, startPoint y: 167, endPoint x: 199, endPoint y: 175, distance: 8.3
click at [199, 175] on div "Nous n'avons pas trouvé d'icône correspondant à votre recherche." at bounding box center [131, 226] width 146 height 150
drag, startPoint x: 202, startPoint y: 164, endPoint x: 200, endPoint y: 181, distance: 16.7
click at [200, 181] on div "Tous les jeux d'icônes... IcoFont Ionicons FontAwesome Brands FontAwesome Duoto…" at bounding box center [131, 212] width 163 height 205
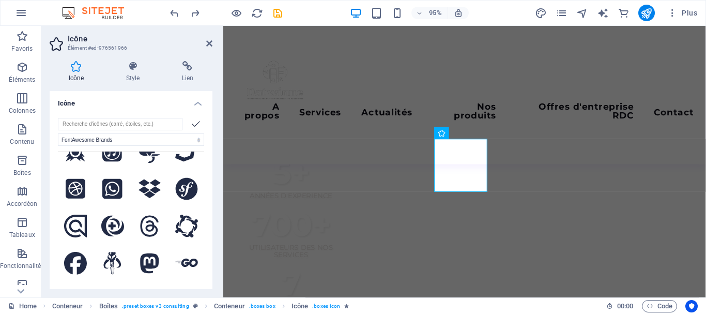
scroll to position [585, 0]
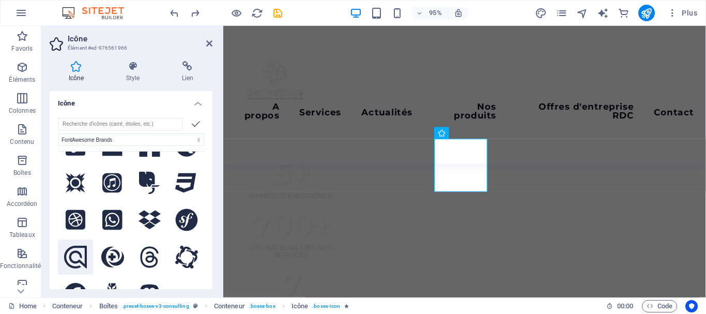
click at [72, 246] on icon at bounding box center [75, 257] width 23 height 23
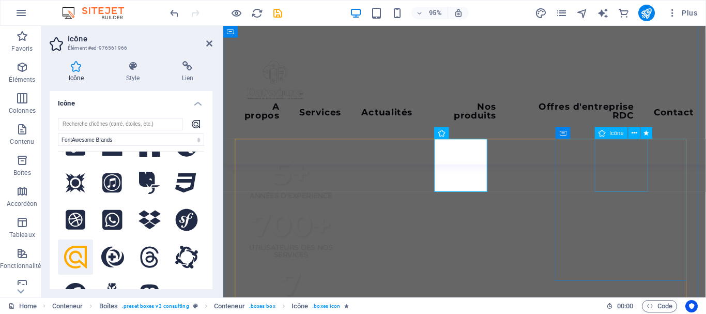
select select "xMidYMid"
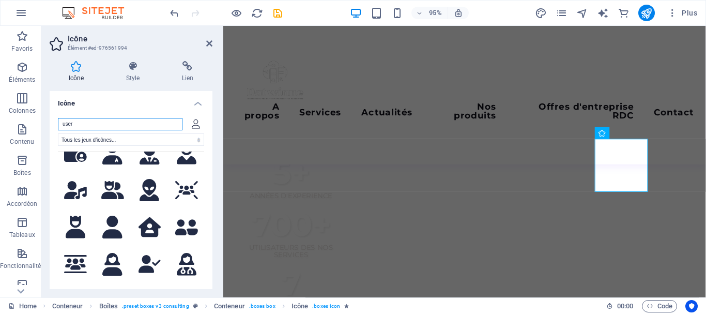
scroll to position [1400, 0]
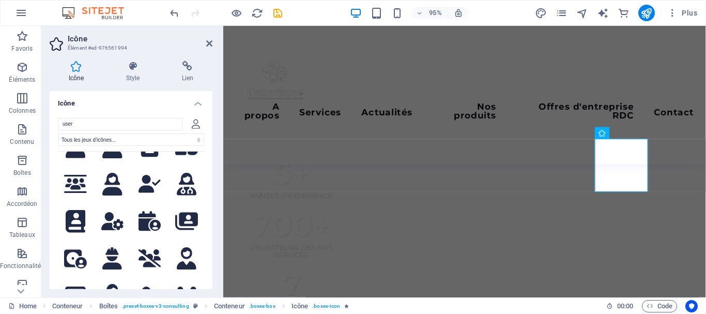
drag, startPoint x: 204, startPoint y: 200, endPoint x: 200, endPoint y: 131, distance: 68.4
click at [200, 131] on div "user Tous les jeux d'icônes... IcoFont Ionicons FontAwesome Brands FontAwesome …" at bounding box center [131, 212] width 163 height 205
click at [154, 125] on input "user" at bounding box center [120, 124] width 125 height 12
type input "u"
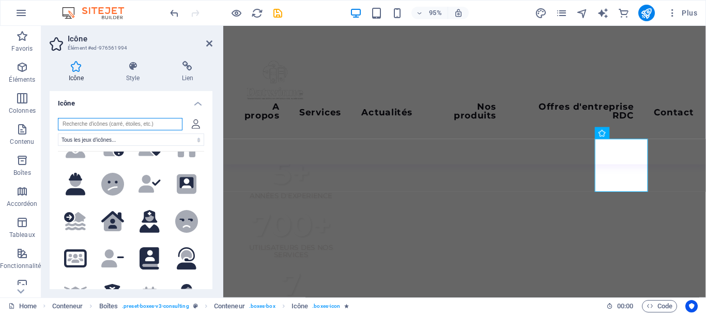
scroll to position [0, 0]
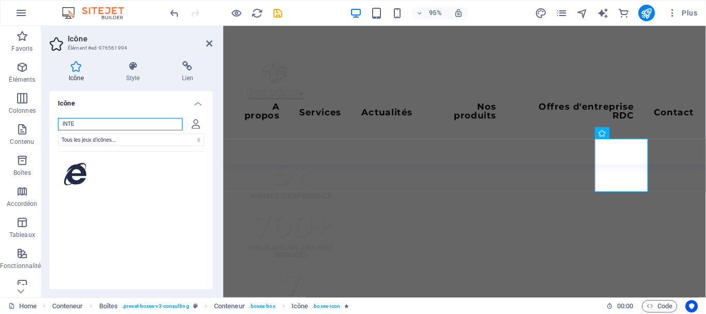
type input "INT"
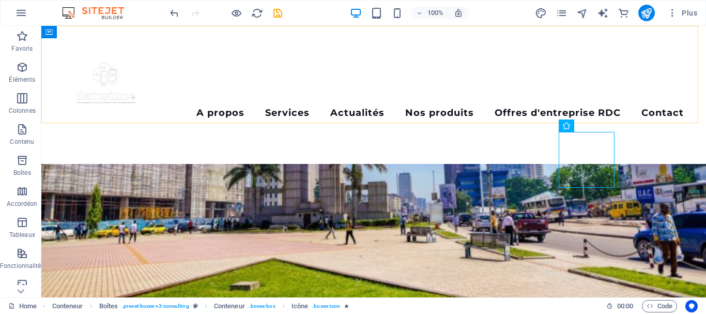
scroll to position [842, 0]
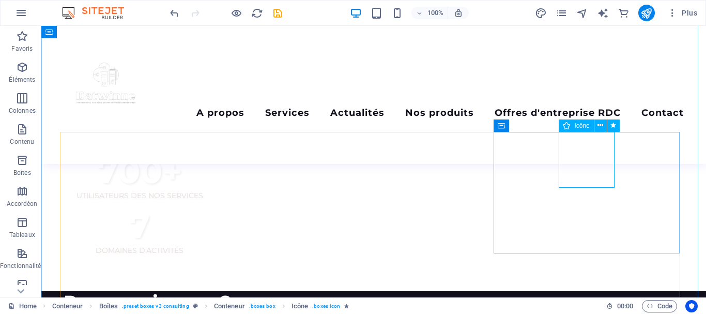
select select "xMidYMid"
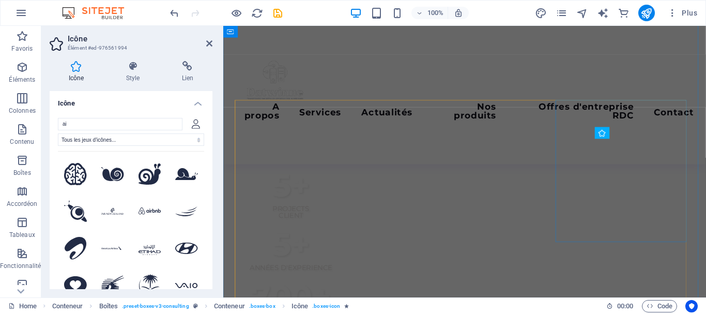
scroll to position [918, 0]
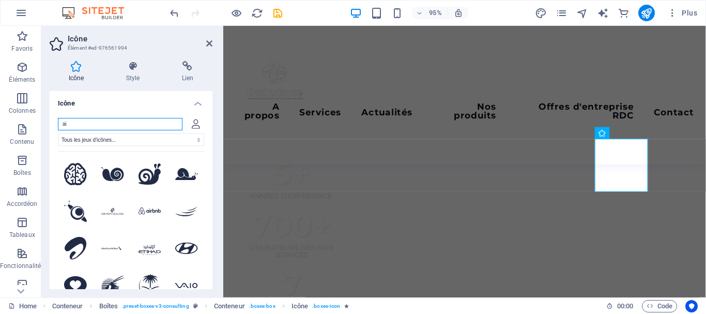
click at [123, 121] on input "ai" at bounding box center [120, 124] width 125 height 12
type input "a"
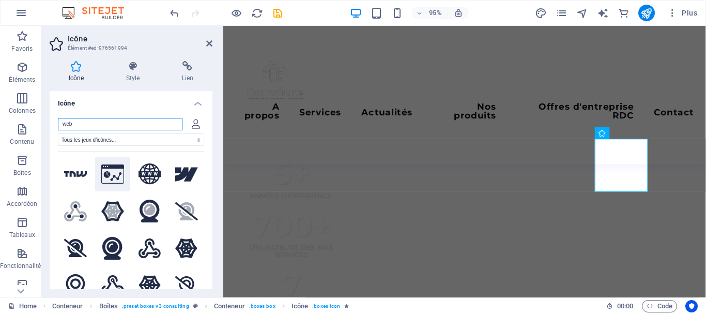
type input "web"
click at [109, 169] on icon at bounding box center [112, 173] width 23 height 19
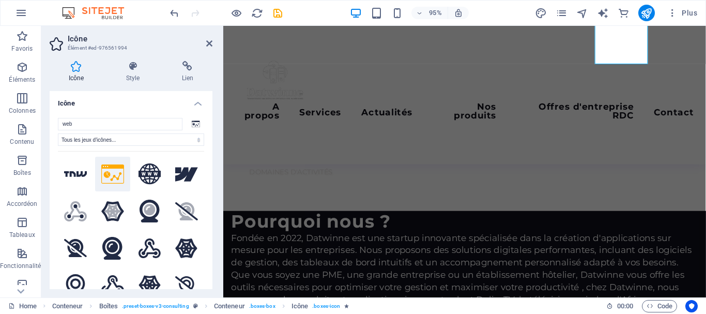
scroll to position [1066, 0]
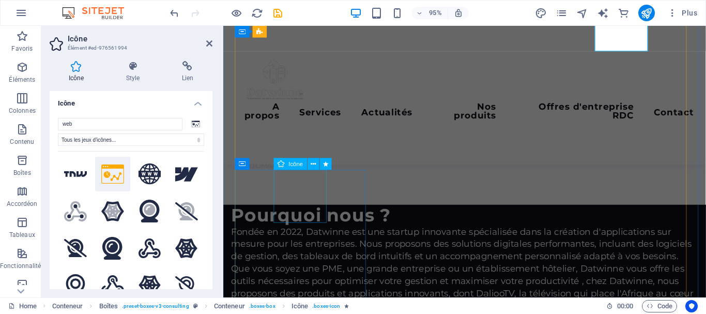
select select "xMidYMid"
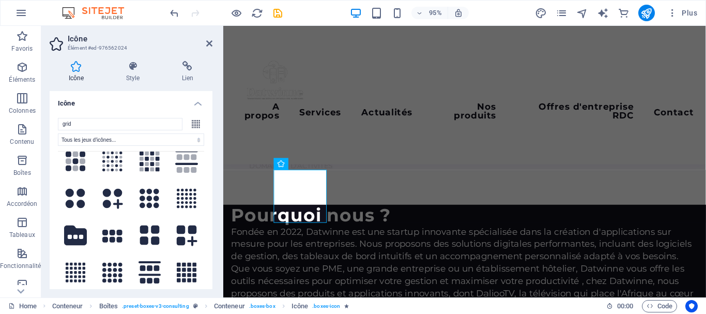
scroll to position [0, 0]
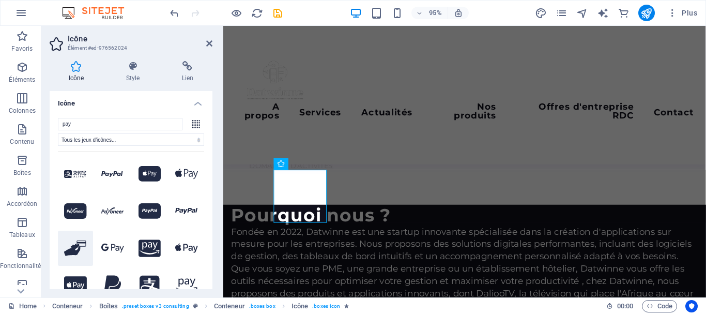
type input "pay"
click at [78, 245] on icon at bounding box center [75, 248] width 23 height 16
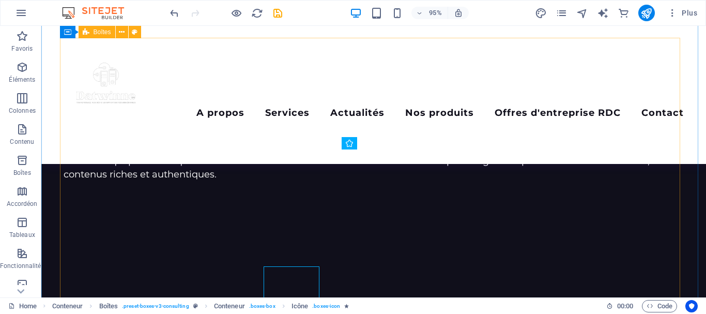
scroll to position [977, 0]
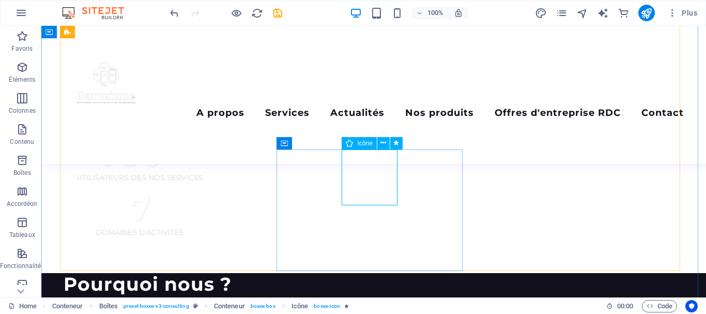
select select "xMidYMid"
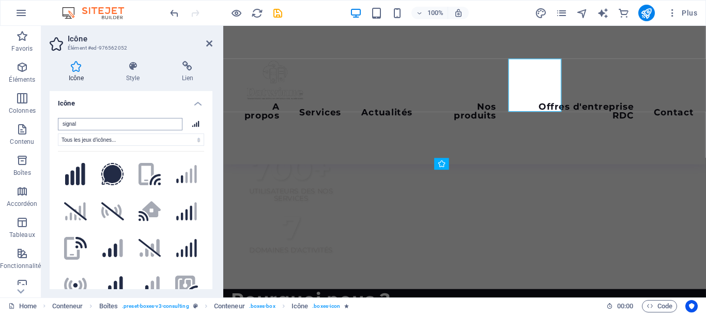
scroll to position [1066, 0]
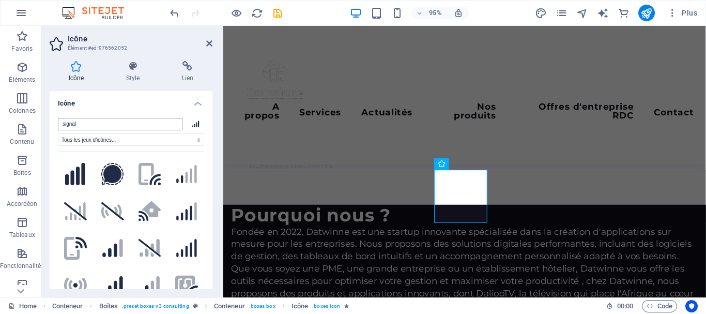
click at [89, 122] on input "signal" at bounding box center [120, 124] width 125 height 12
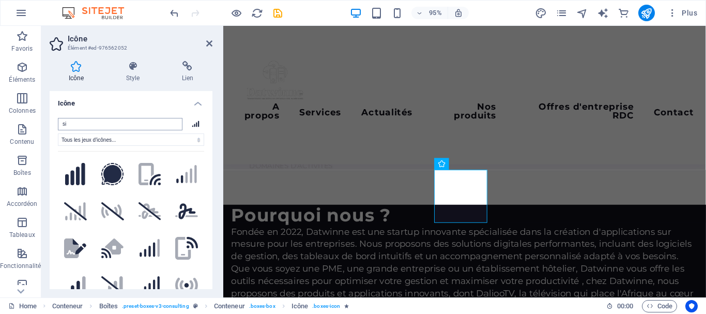
type input "s"
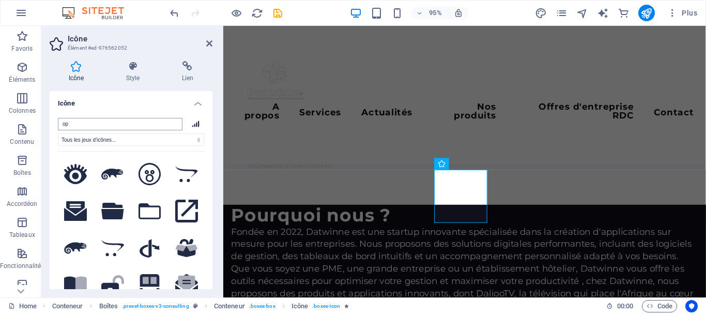
type input "o"
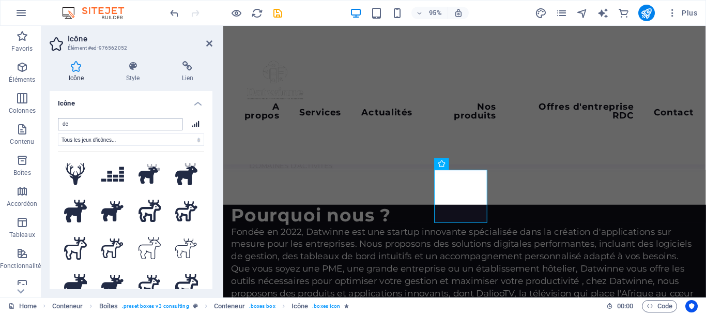
type input "d"
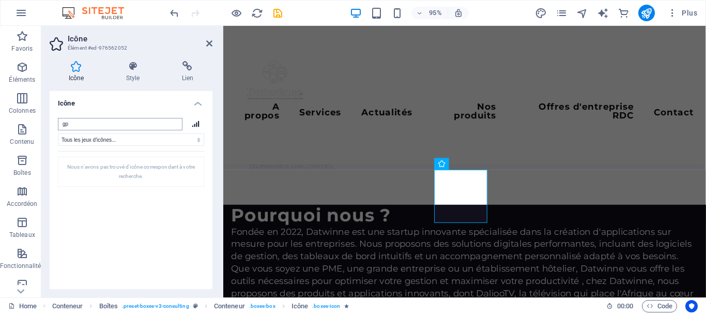
type input "g"
click at [205, 45] on header "Icône Élément #ed-976562052" at bounding box center [131, 39] width 163 height 27
click at [210, 44] on icon at bounding box center [209, 43] width 6 height 8
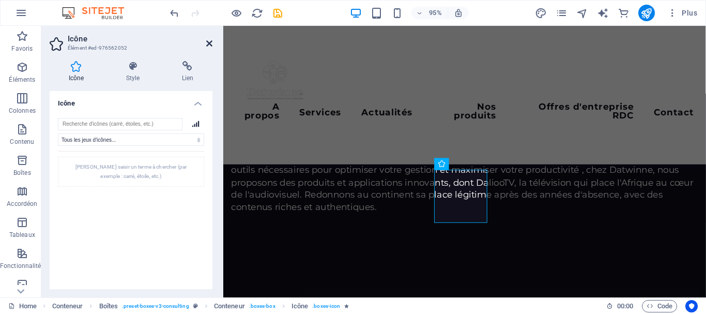
scroll to position [977, 0]
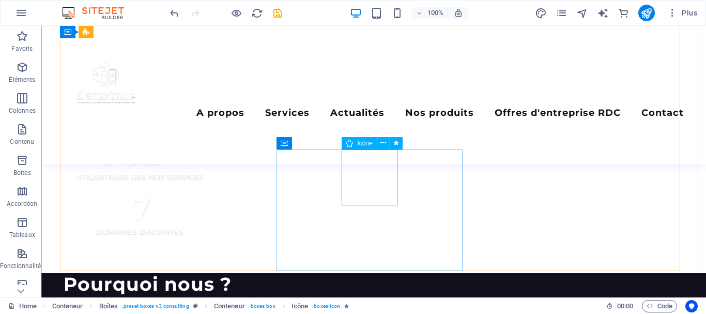
select select "xMidYMid"
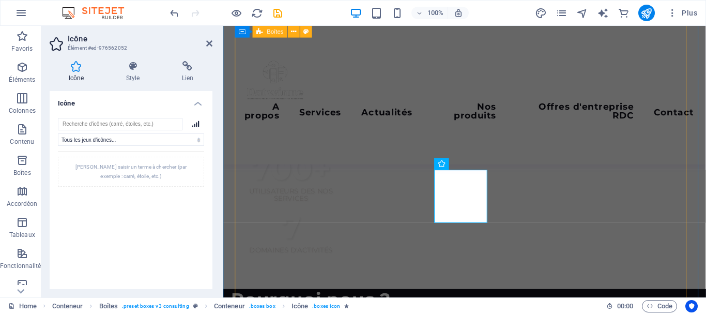
scroll to position [1066, 0]
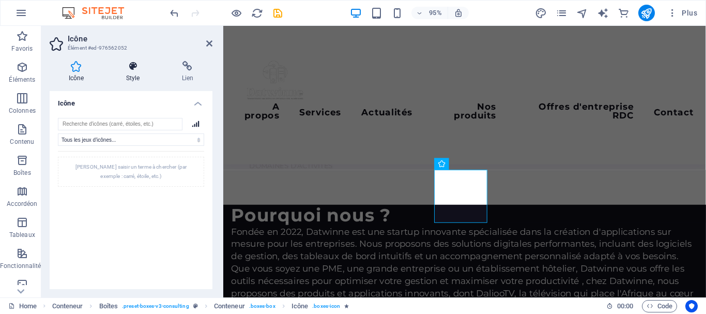
click at [133, 65] on icon at bounding box center [133, 66] width 52 height 10
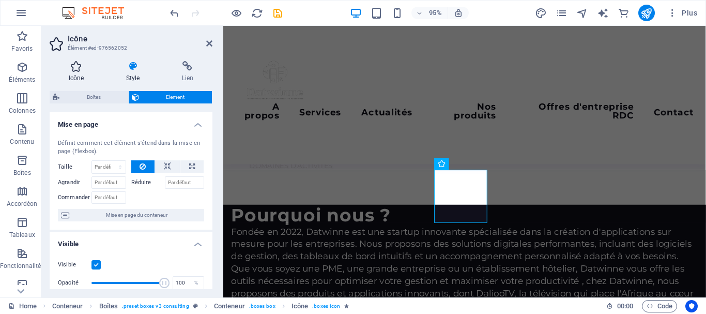
click at [79, 69] on icon at bounding box center [76, 66] width 53 height 10
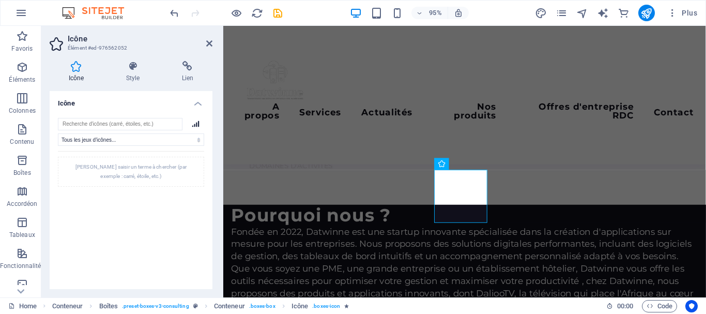
click at [125, 61] on div "Icône Style Lien Icône Tous les jeux d'icônes... IcoFont Ionicons FontAwesome B…" at bounding box center [130, 175] width 179 height 245
click at [134, 66] on icon at bounding box center [133, 66] width 52 height 10
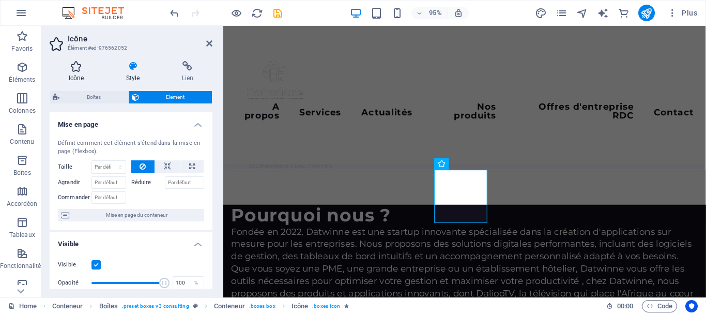
click at [79, 70] on icon at bounding box center [76, 66] width 53 height 10
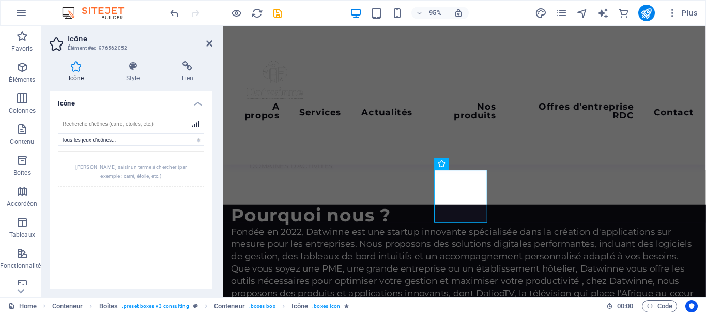
click at [158, 122] on input "search" at bounding box center [120, 124] width 125 height 12
click at [158, 123] on input "search" at bounding box center [120, 124] width 125 height 12
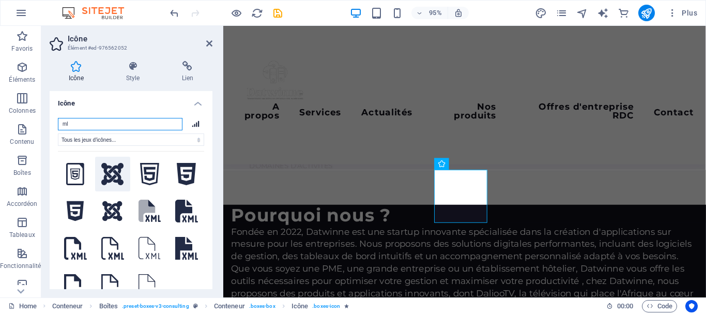
type input "ml"
click at [112, 174] on icon at bounding box center [112, 174] width 23 height 23
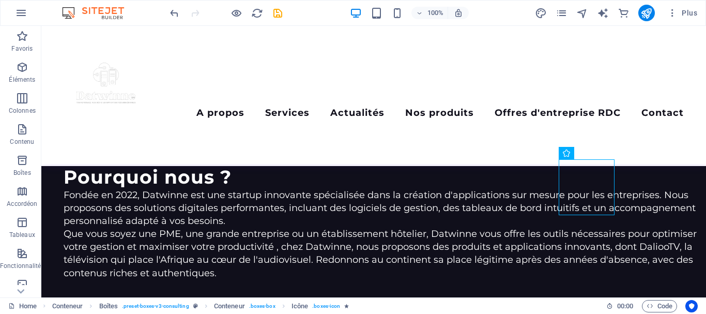
scroll to position [980, 0]
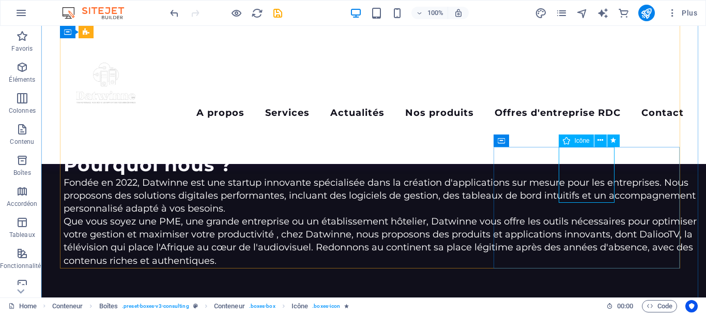
drag, startPoint x: 589, startPoint y: 179, endPoint x: 89, endPoint y: 110, distance: 503.9
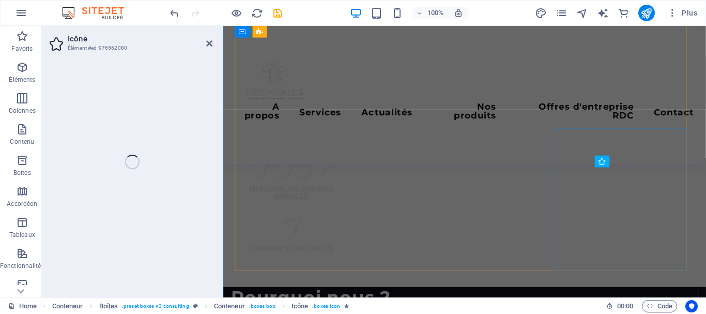
select select "xMidYMid"
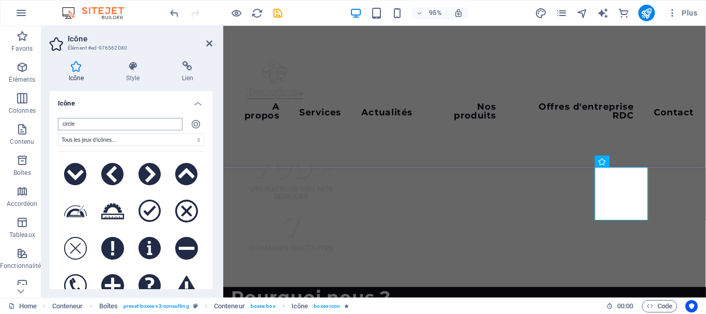
scroll to position [1069, 0]
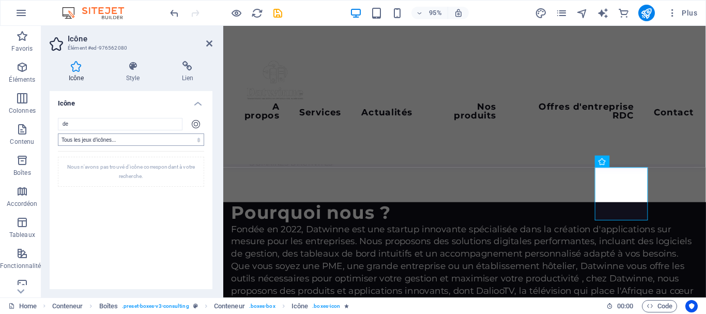
type input "d"
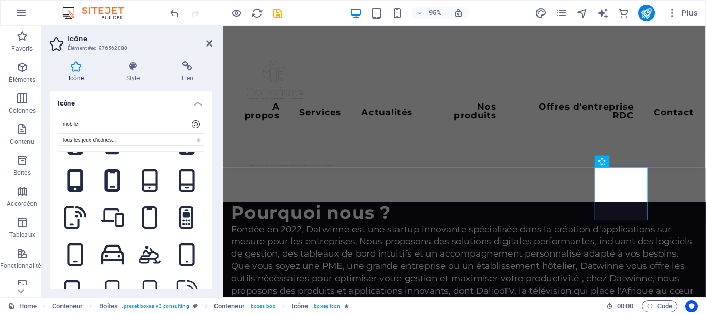
scroll to position [304, 0]
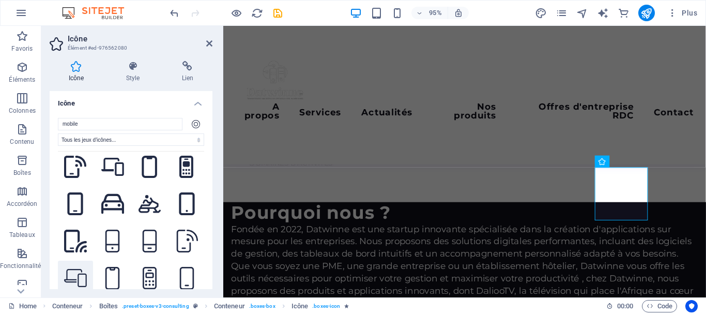
type input "mobile"
click at [80, 269] on icon at bounding box center [75, 278] width 23 height 18
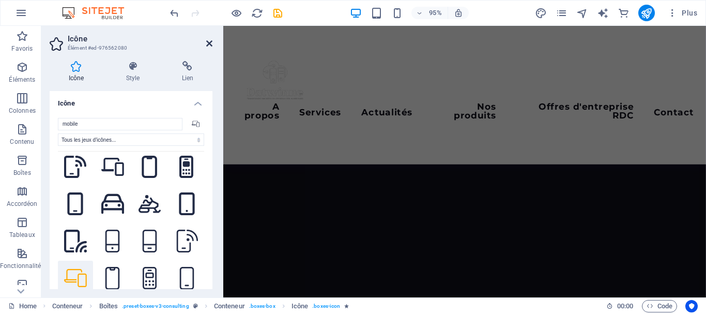
click at [206, 40] on icon at bounding box center [209, 43] width 6 height 8
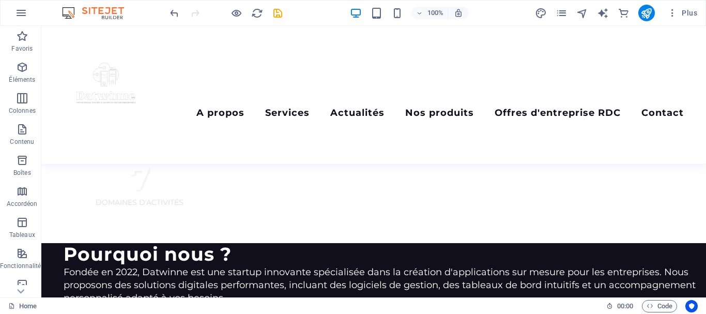
scroll to position [801, 0]
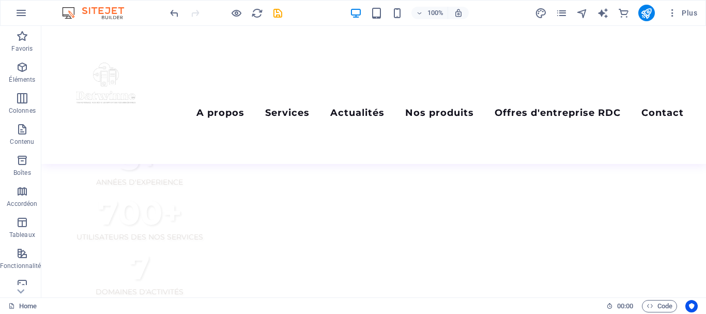
scroll to position [801, 0]
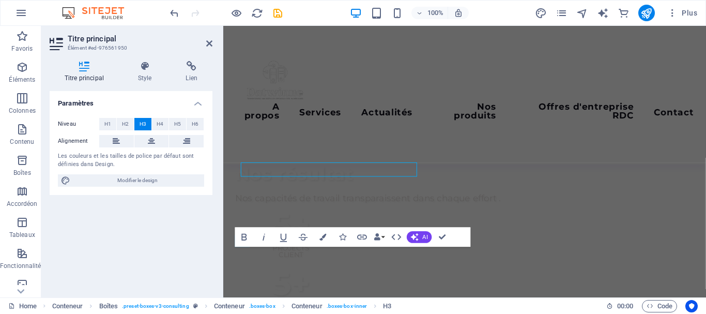
scroll to position [877, 0]
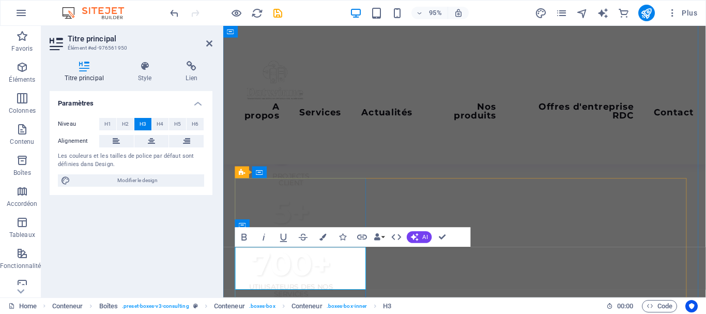
click at [164, 124] on button "H4" at bounding box center [160, 124] width 17 height 12
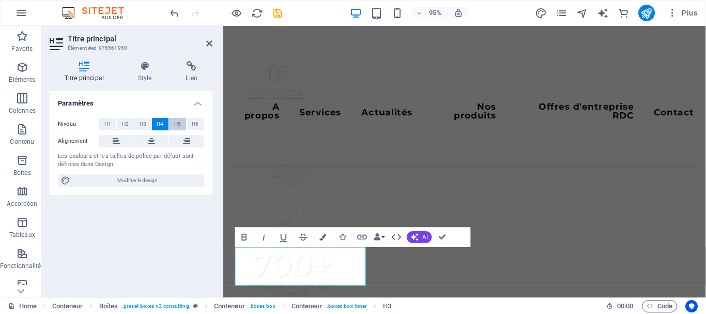
click at [178, 126] on span "H5" at bounding box center [177, 124] width 7 height 12
click at [199, 124] on button "H6" at bounding box center [195, 124] width 17 height 12
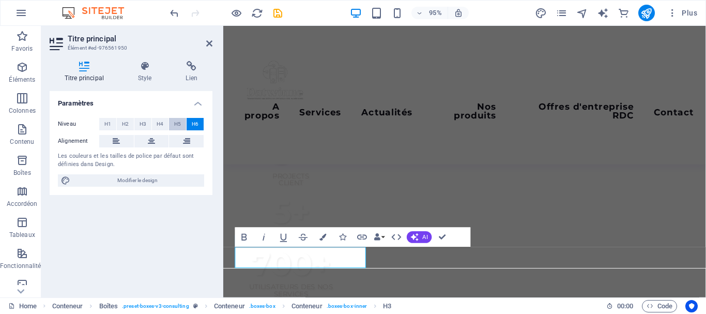
click at [174, 129] on button "H5" at bounding box center [177, 124] width 17 height 12
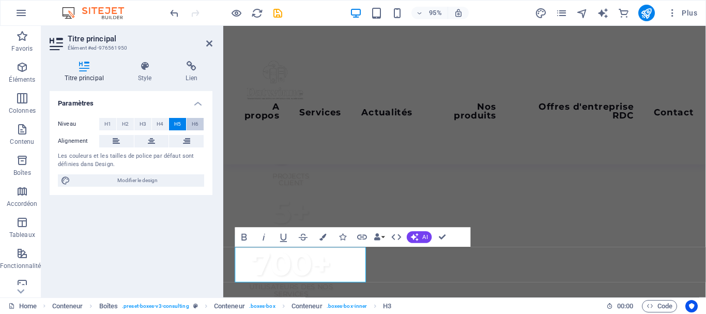
click at [194, 124] on span "H6" at bounding box center [195, 124] width 7 height 12
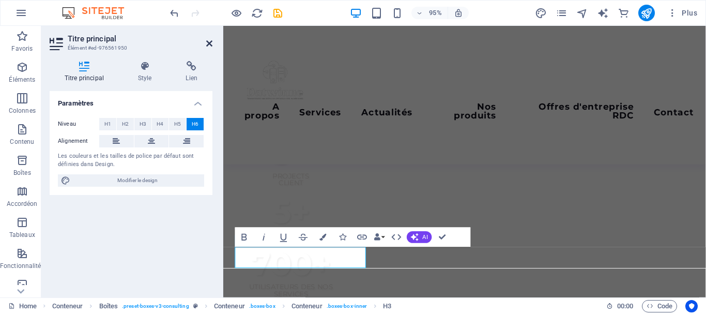
click at [211, 44] on icon at bounding box center [209, 43] width 6 height 8
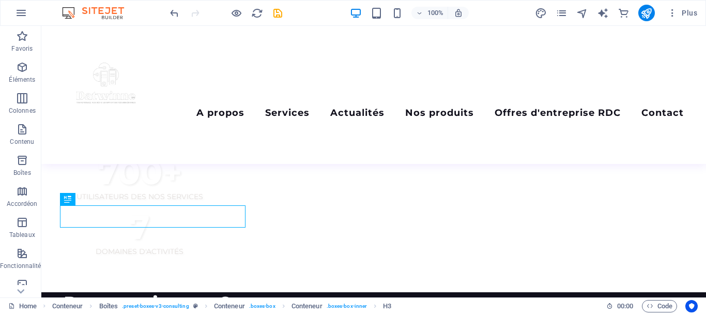
scroll to position [848, 0]
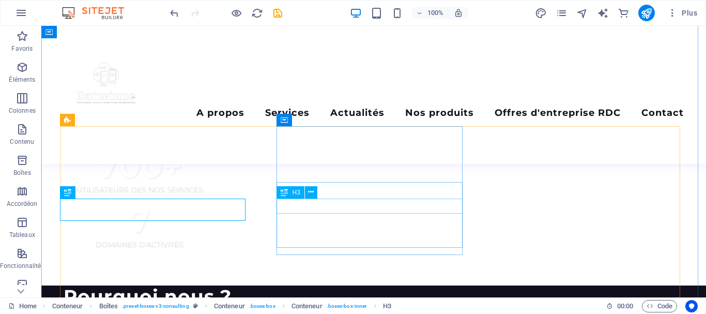
drag, startPoint x: 387, startPoint y: 202, endPoint x: 212, endPoint y: 211, distance: 175.0
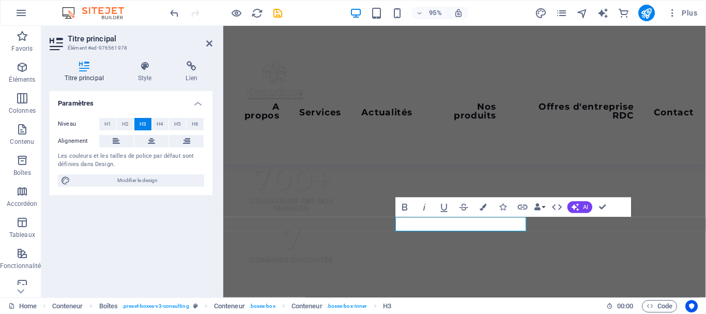
scroll to position [908, 0]
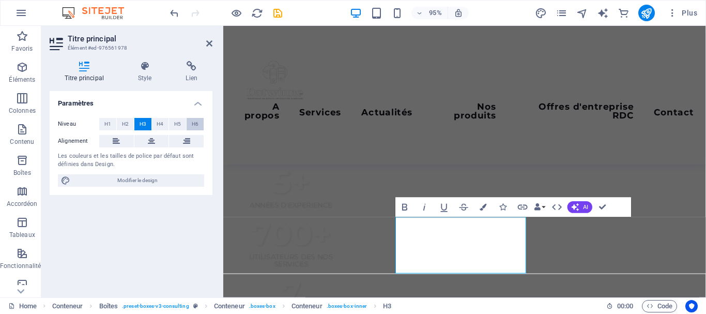
click at [194, 121] on span "H6" at bounding box center [195, 124] width 7 height 12
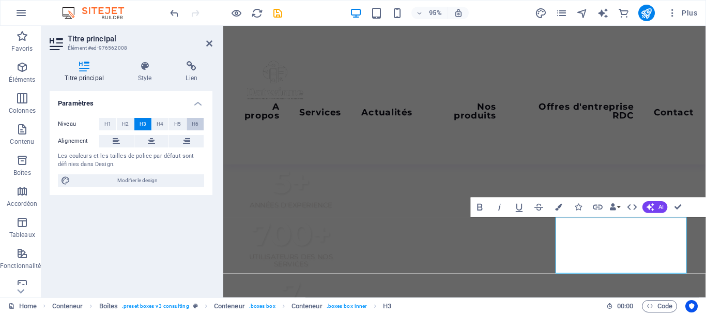
click at [194, 126] on span "H6" at bounding box center [195, 124] width 7 height 12
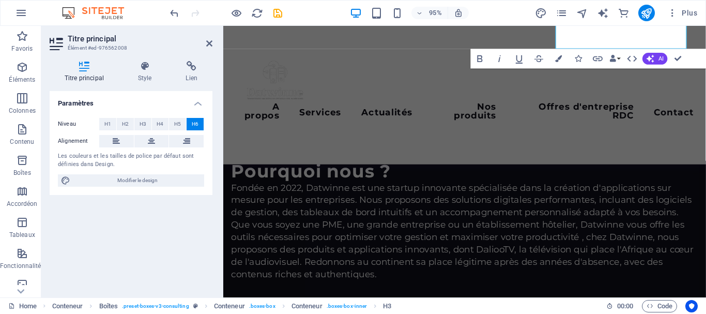
scroll to position [1125, 0]
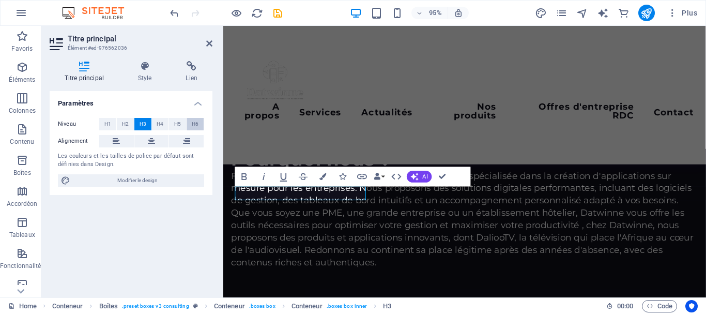
click at [194, 123] on span "H6" at bounding box center [195, 124] width 7 height 12
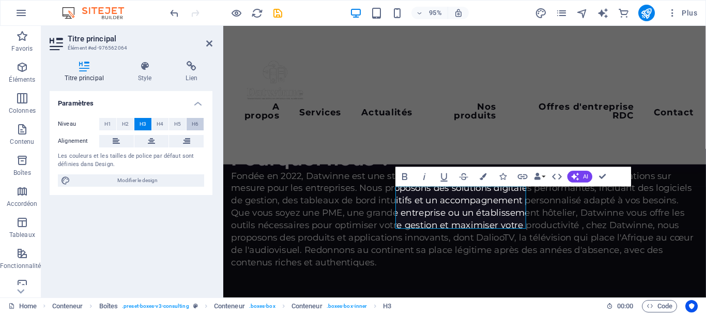
click at [195, 122] on span "H6" at bounding box center [195, 124] width 7 height 12
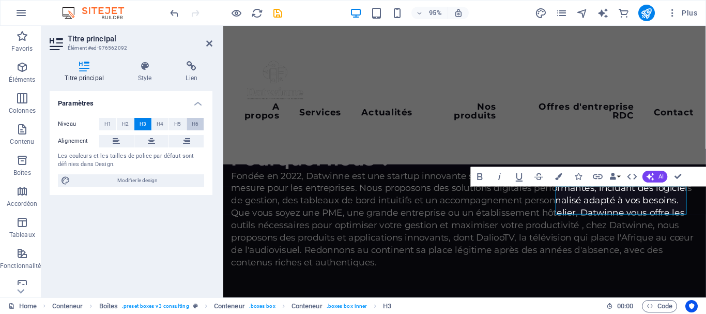
click at [195, 122] on span "H6" at bounding box center [195, 124] width 7 height 12
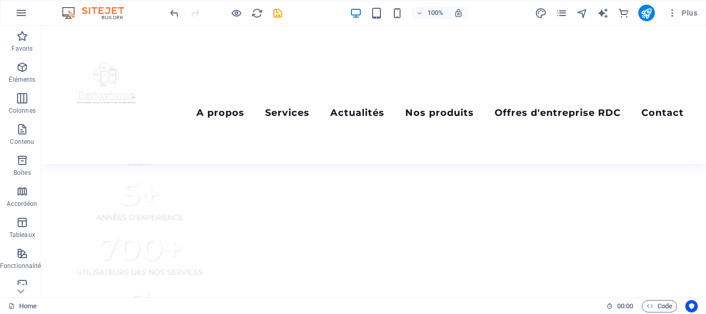
scroll to position [695, 0]
drag, startPoint x: 694, startPoint y: 102, endPoint x: 701, endPoint y: 119, distance: 18.7
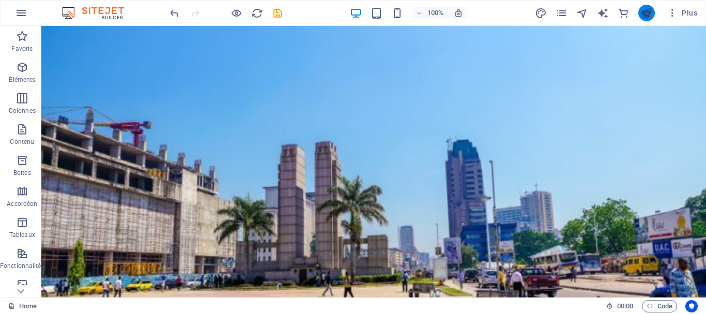
scroll to position [0, 0]
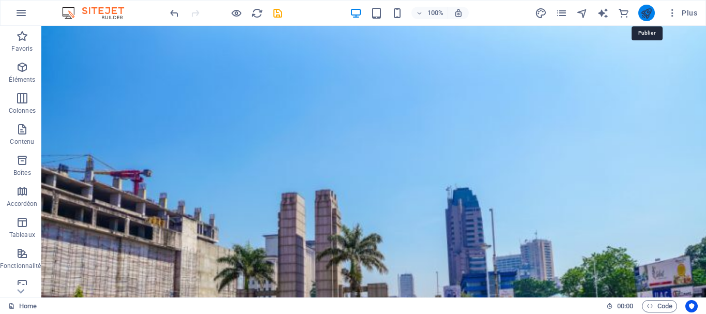
click at [648, 15] on icon "publish" at bounding box center [647, 13] width 12 height 12
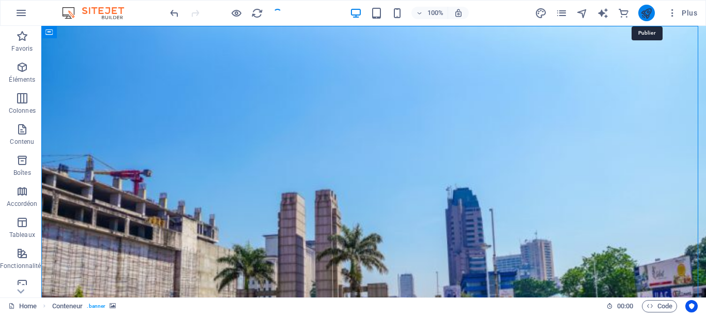
click at [648, 15] on icon "publish" at bounding box center [647, 13] width 12 height 12
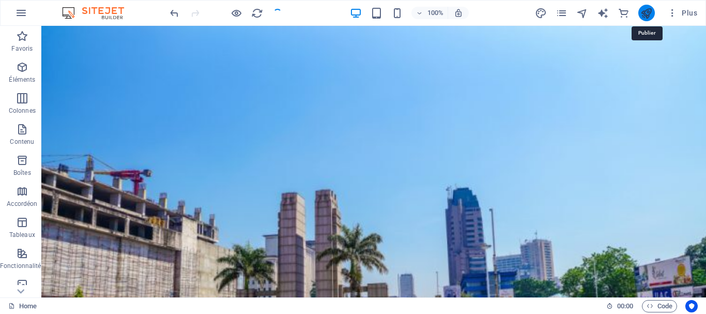
click at [648, 15] on icon "publish" at bounding box center [647, 13] width 12 height 12
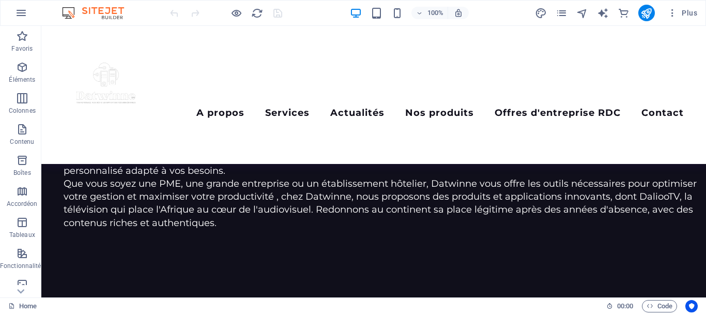
scroll to position [1011, 0]
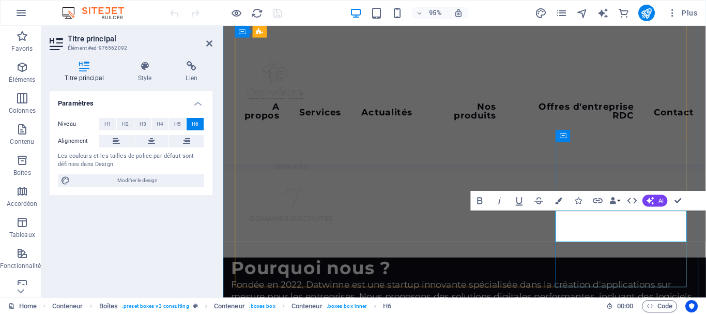
scroll to position [1100, 0]
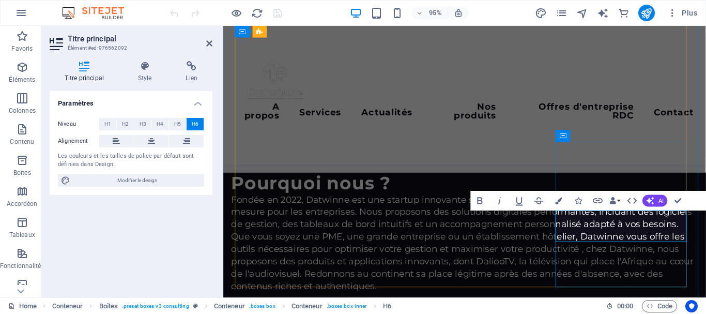
click at [210, 46] on icon at bounding box center [209, 43] width 6 height 8
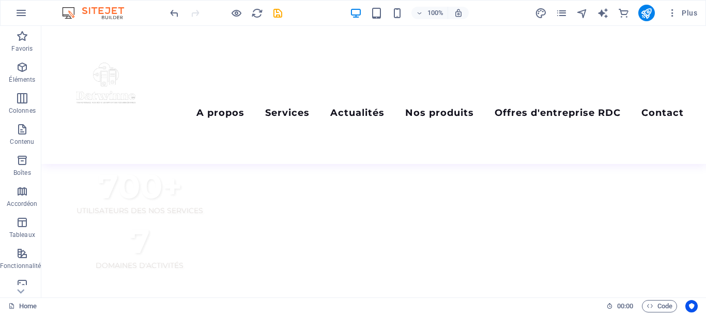
scroll to position [795, 0]
click at [642, 16] on icon "publish" at bounding box center [647, 13] width 12 height 12
